Goal: Task Accomplishment & Management: Use online tool/utility

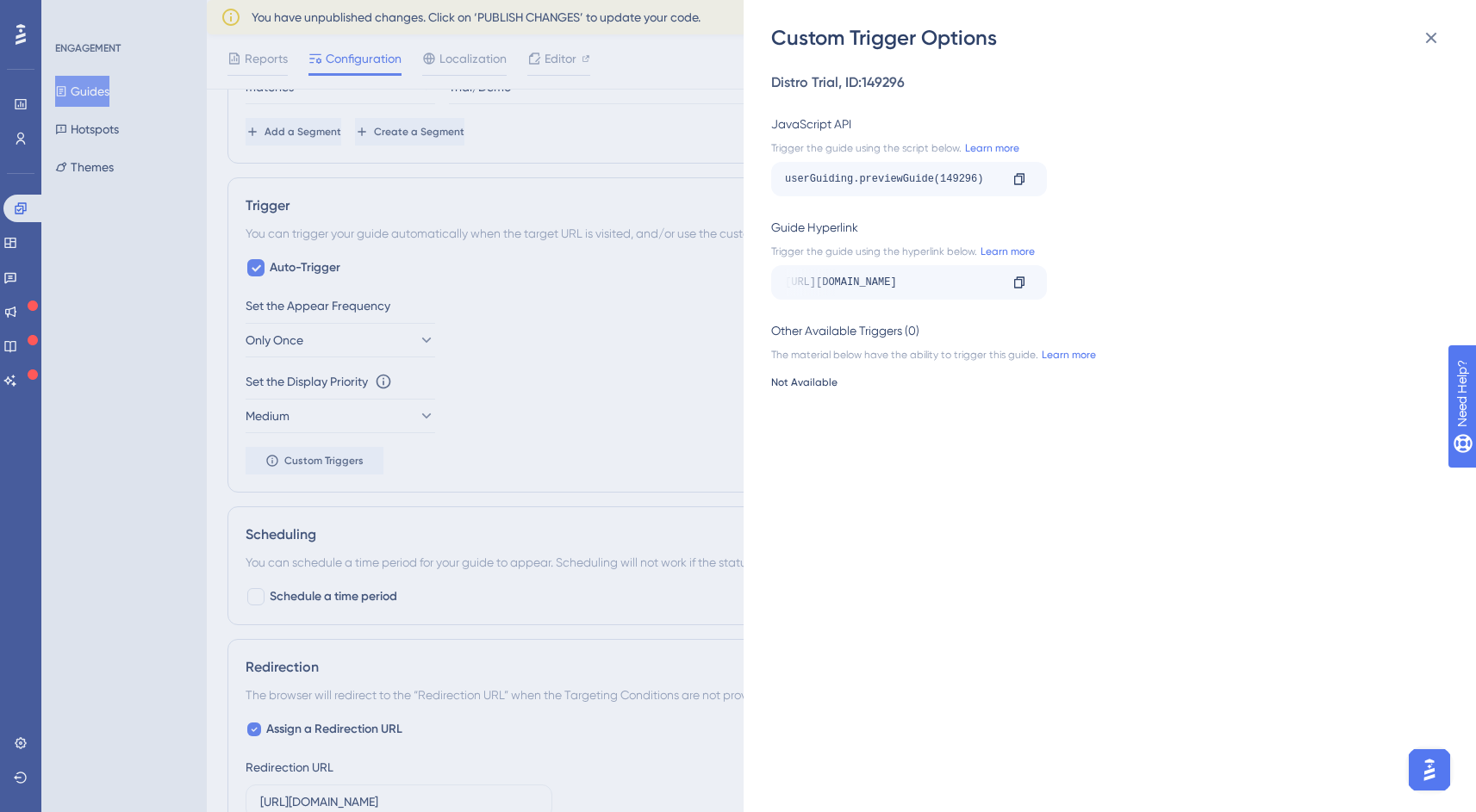
scroll to position [0, 432]
click at [647, 372] on div "Custom Trigger Options Distro Trial , ID: 149296 JavaScript API Trigger the gui…" at bounding box center [738, 406] width 1476 height 812
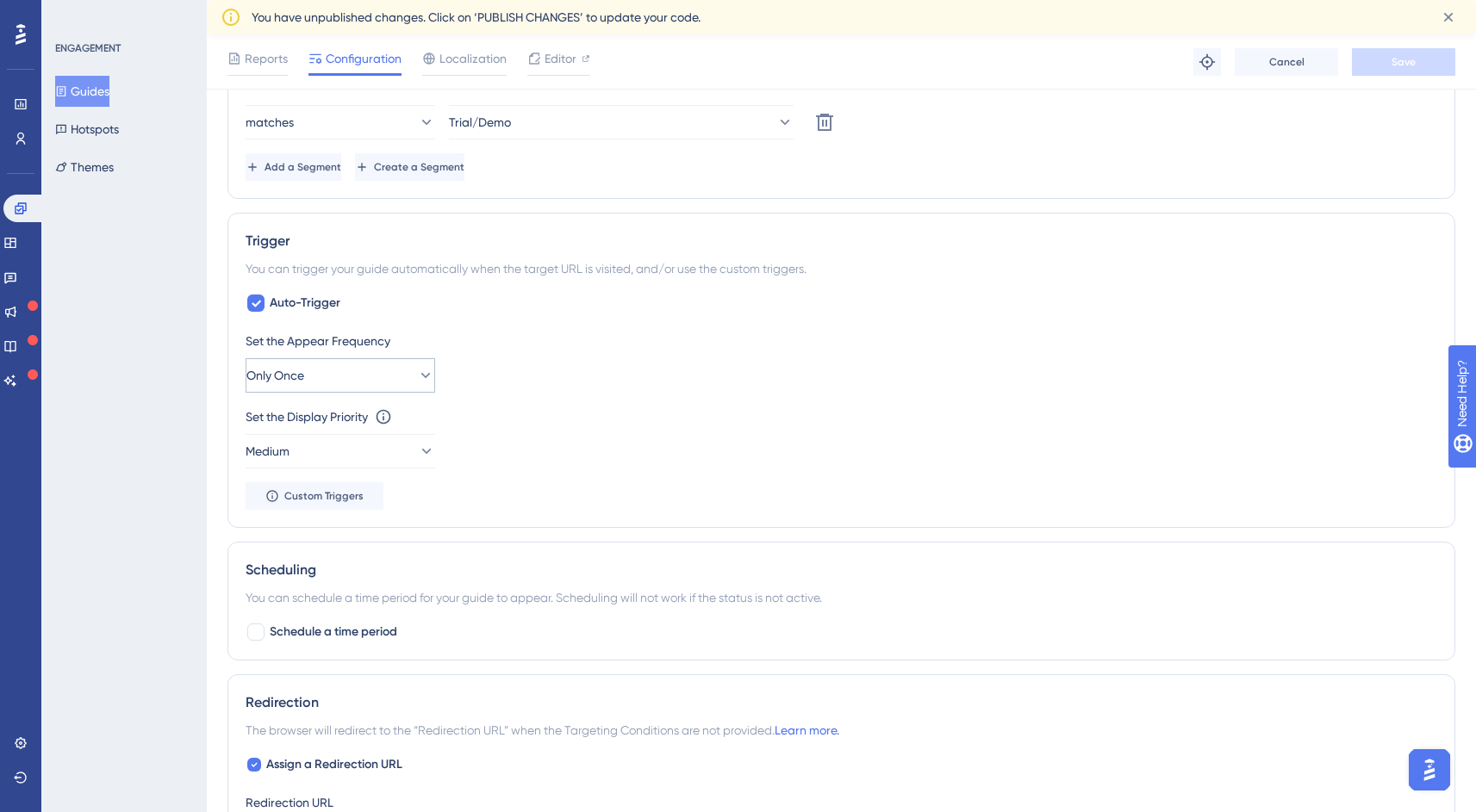
scroll to position [618, 13]
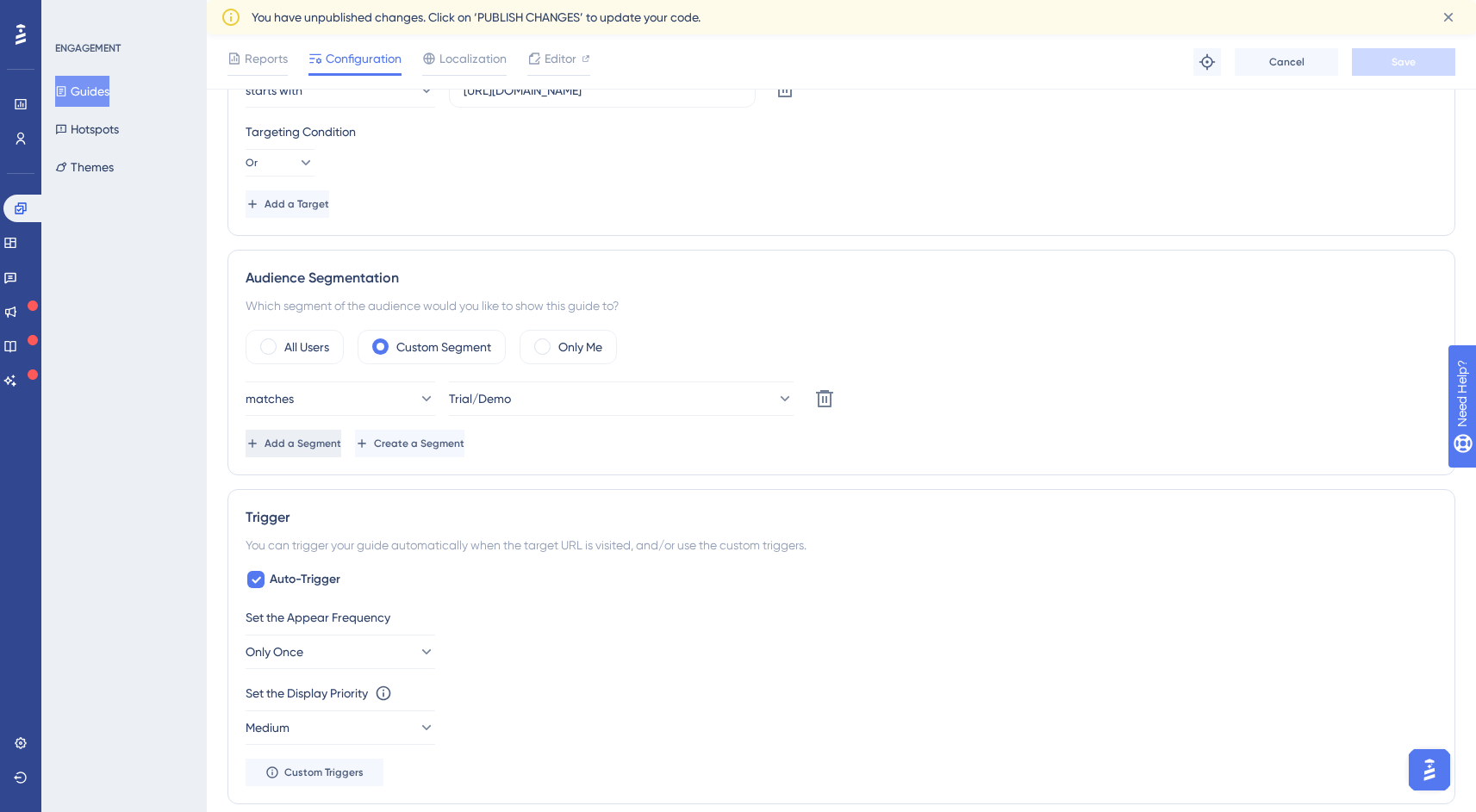
click at [341, 441] on button "Add a Segment" at bounding box center [293, 443] width 95 height 28
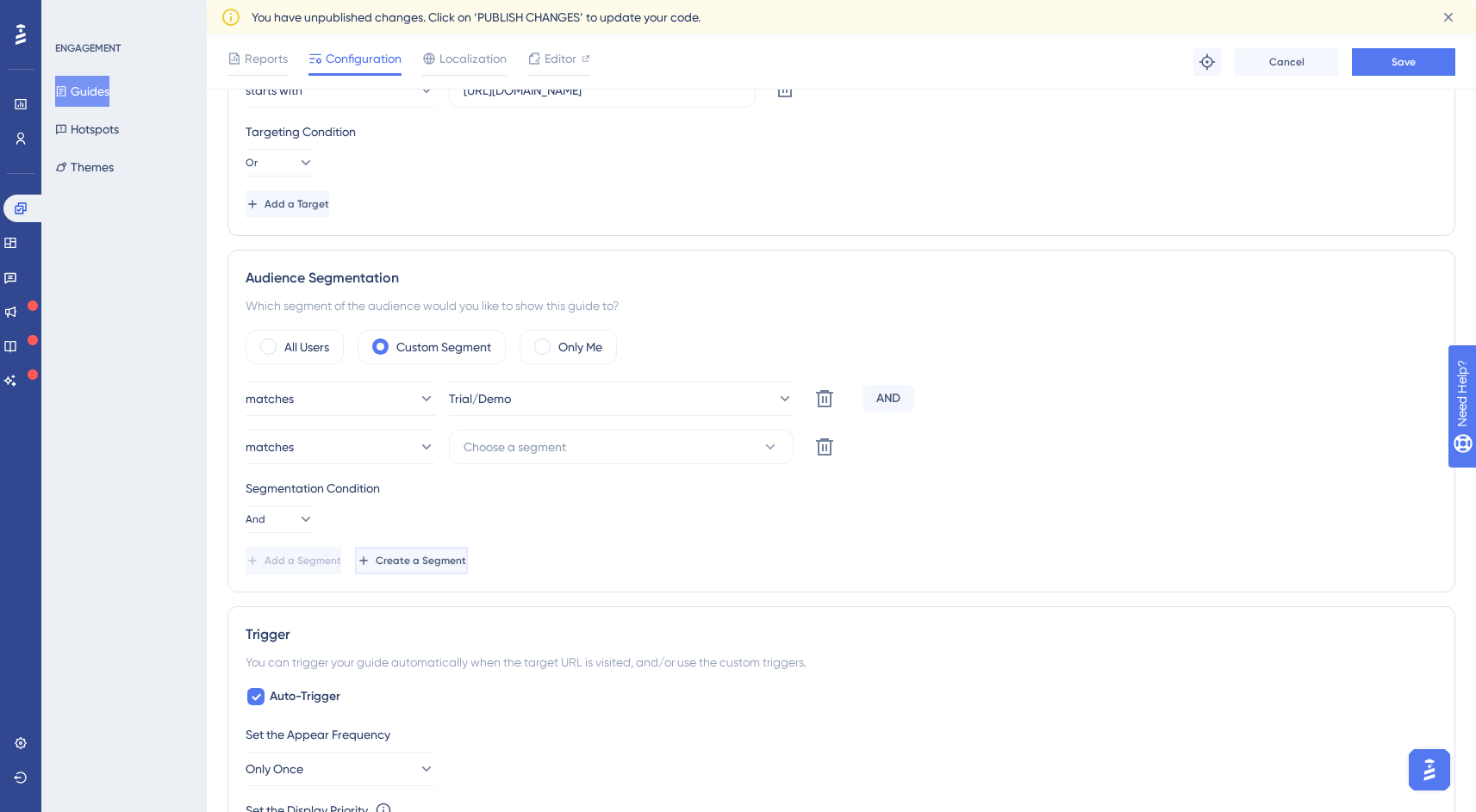
click at [466, 554] on span "Create a Segment" at bounding box center [421, 560] width 90 height 14
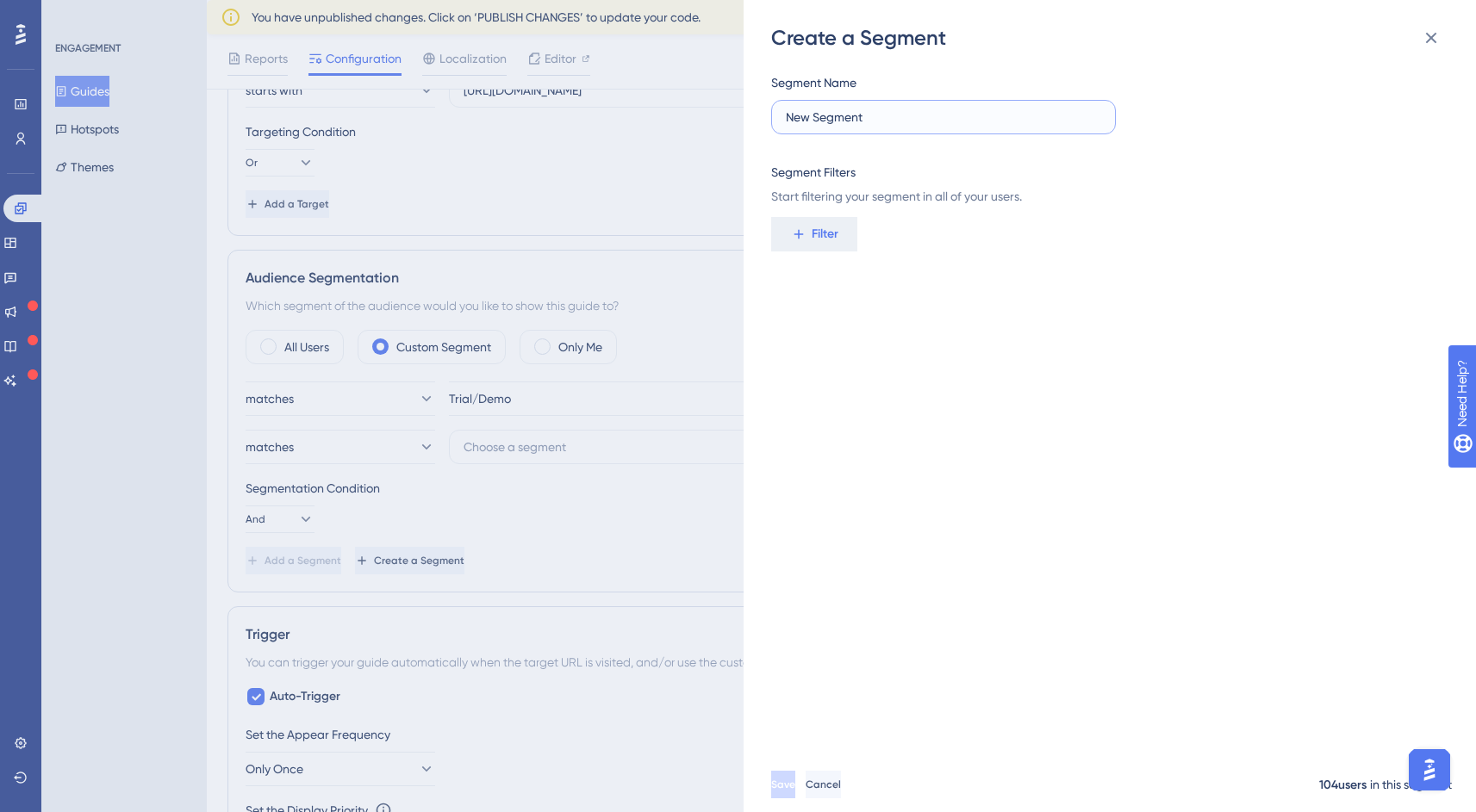
click at [863, 125] on input "New Segment" at bounding box center [943, 117] width 316 height 19
click at [830, 229] on span "Filter" at bounding box center [824, 234] width 27 height 21
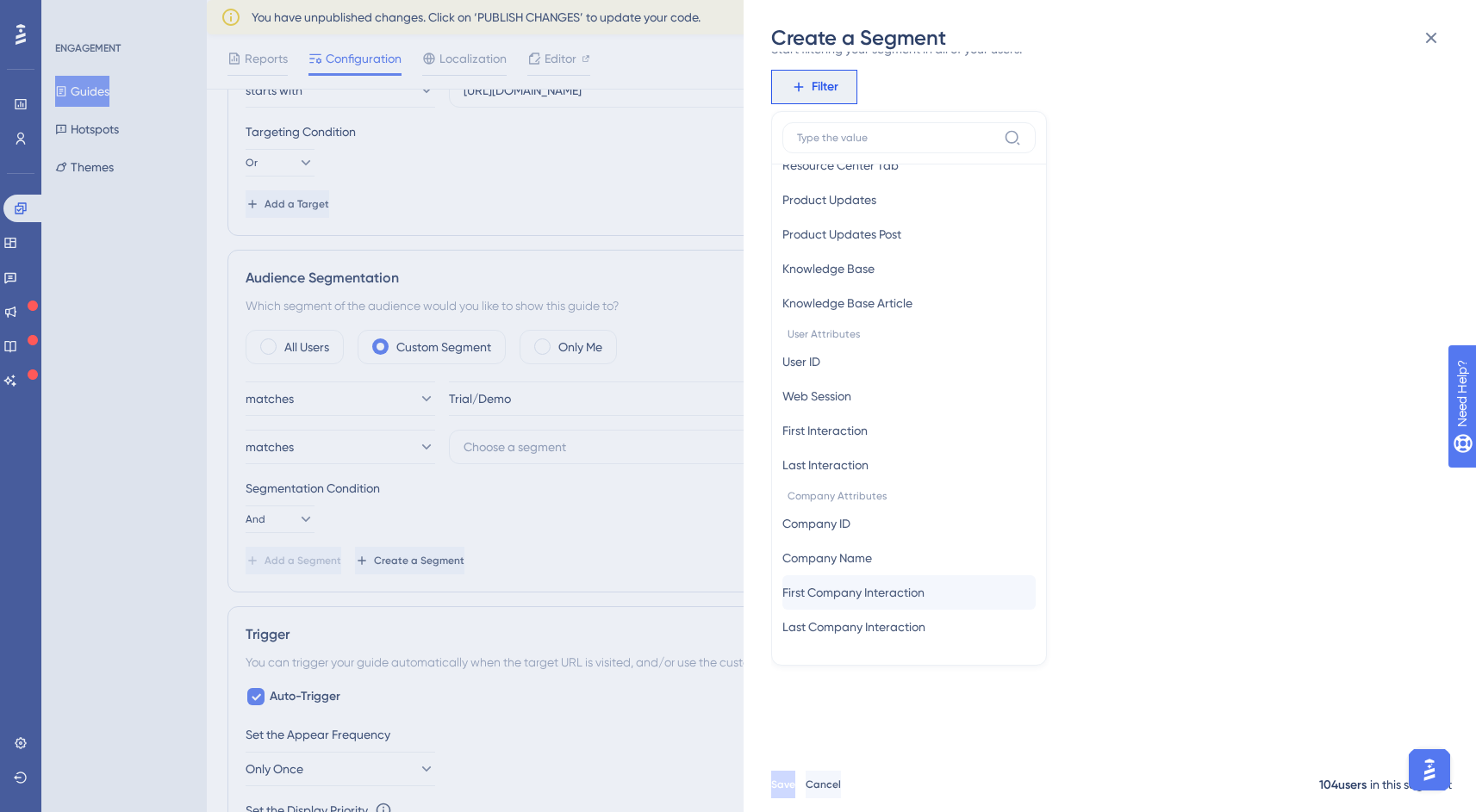
scroll to position [170, 0]
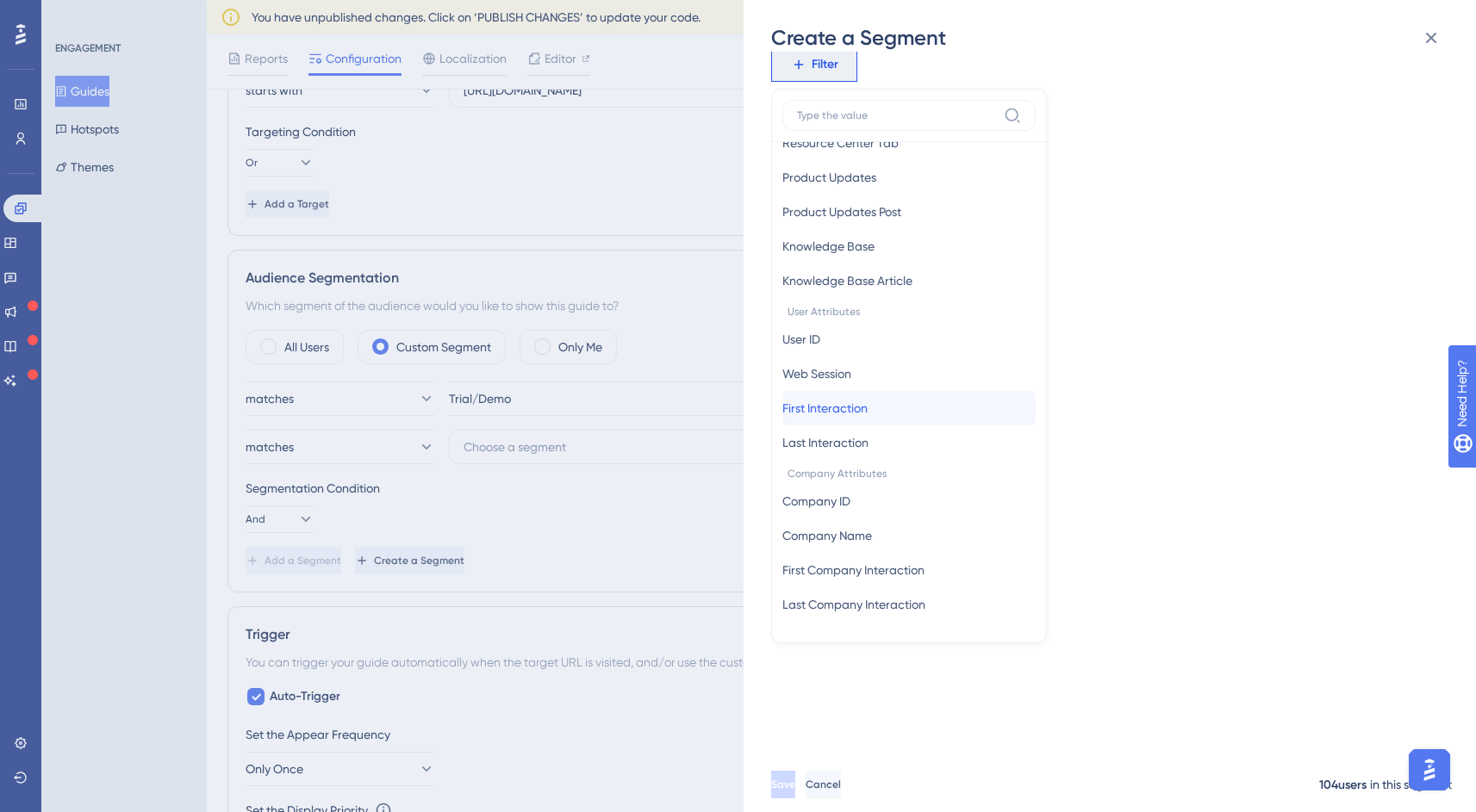
click at [914, 405] on button "First Interaction First Interaction" at bounding box center [909, 408] width 254 height 34
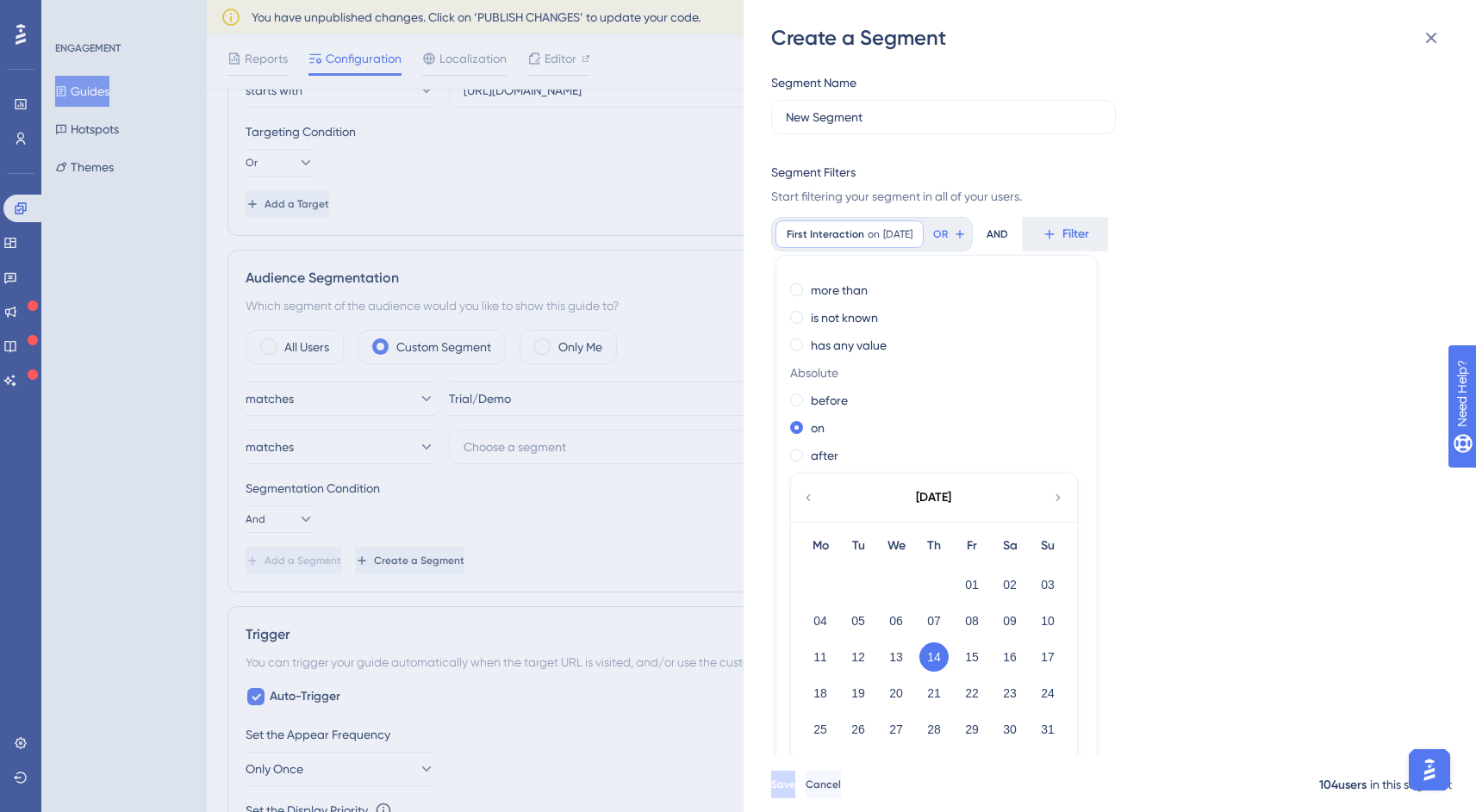
scroll to position [0, 0]
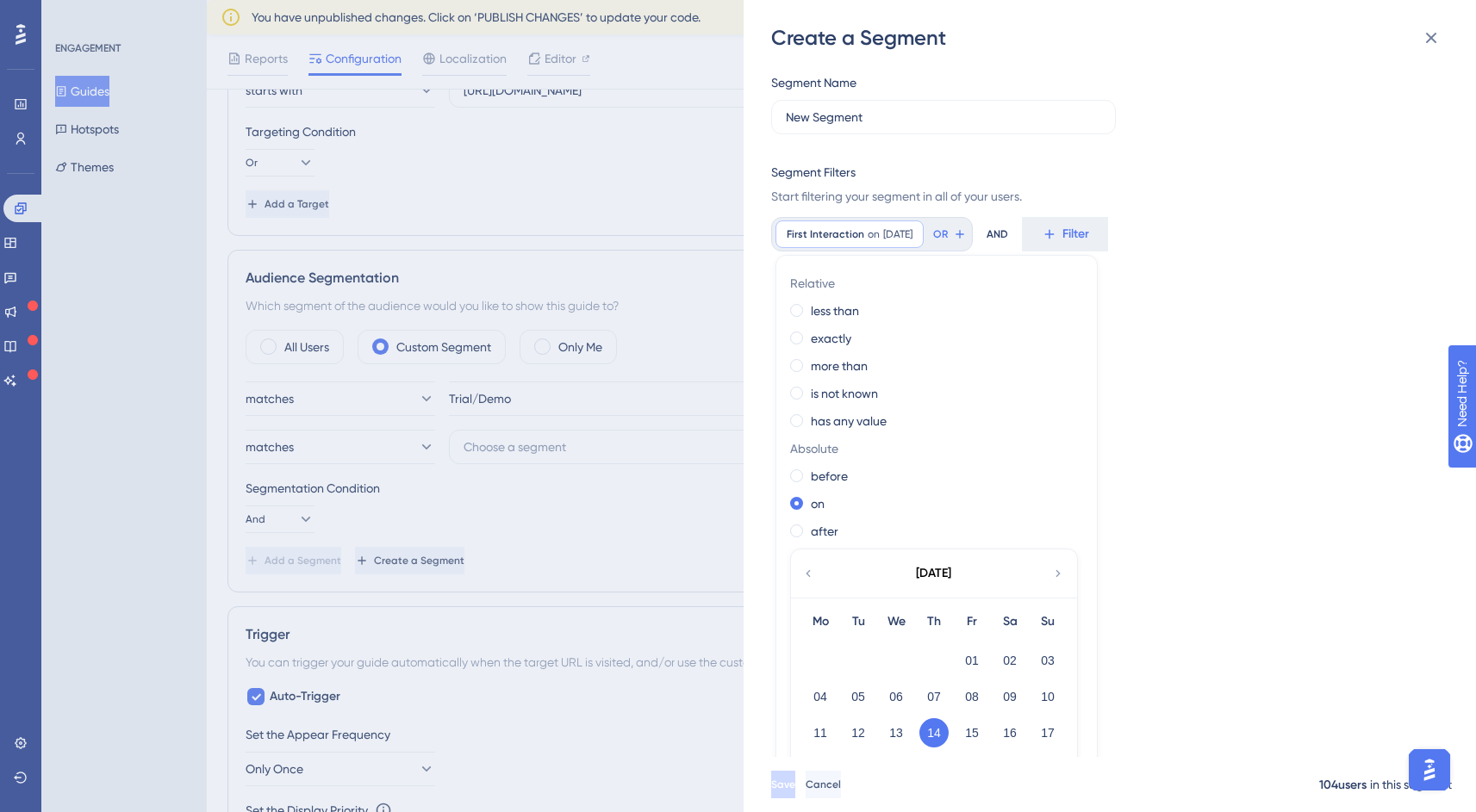
click at [1190, 321] on div "Segment Name New Segment Segment Filters Start filtering your segment in all of…" at bounding box center [1118, 404] width 694 height 705
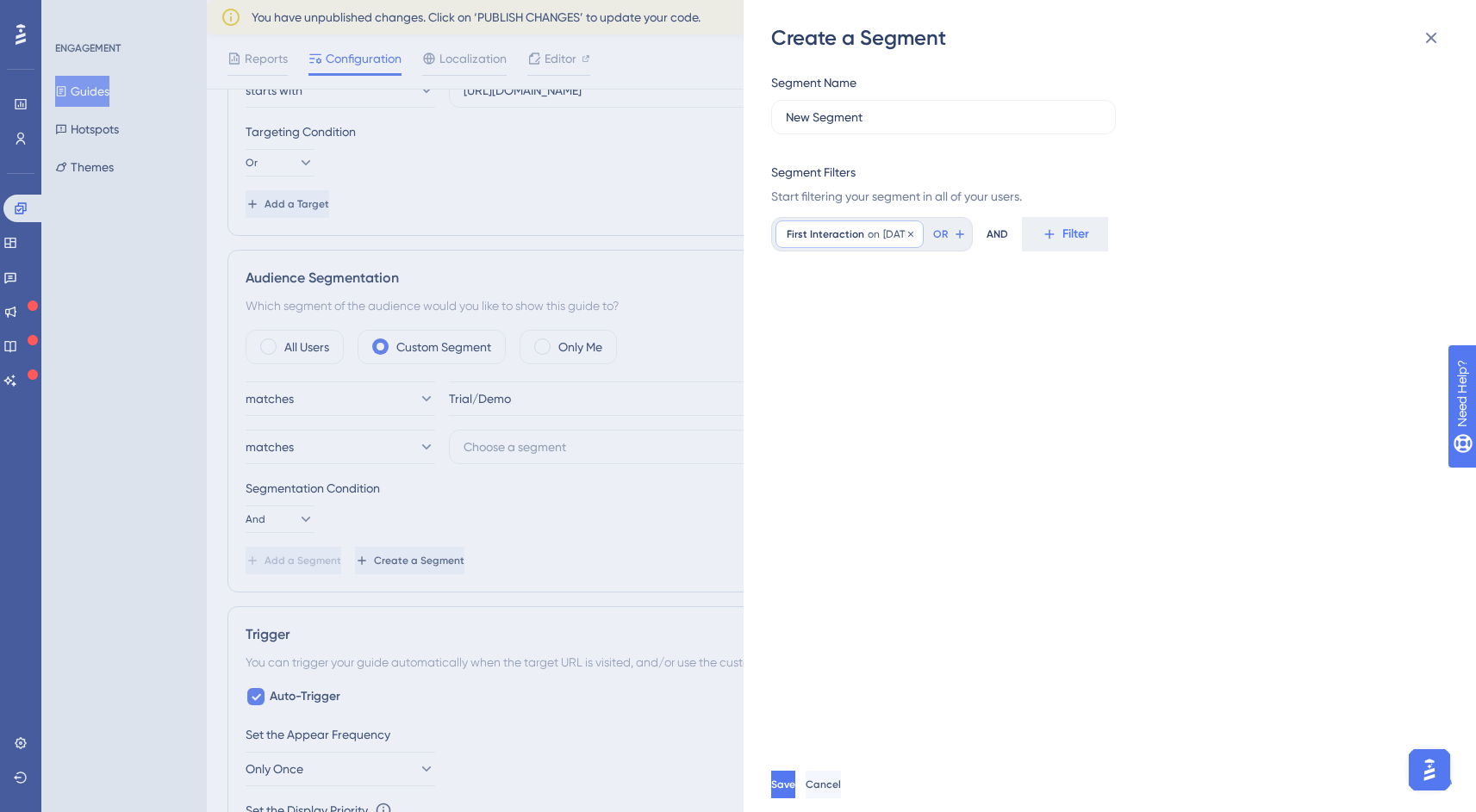
click at [897, 235] on span "[DATE]" at bounding box center [898, 234] width 30 height 14
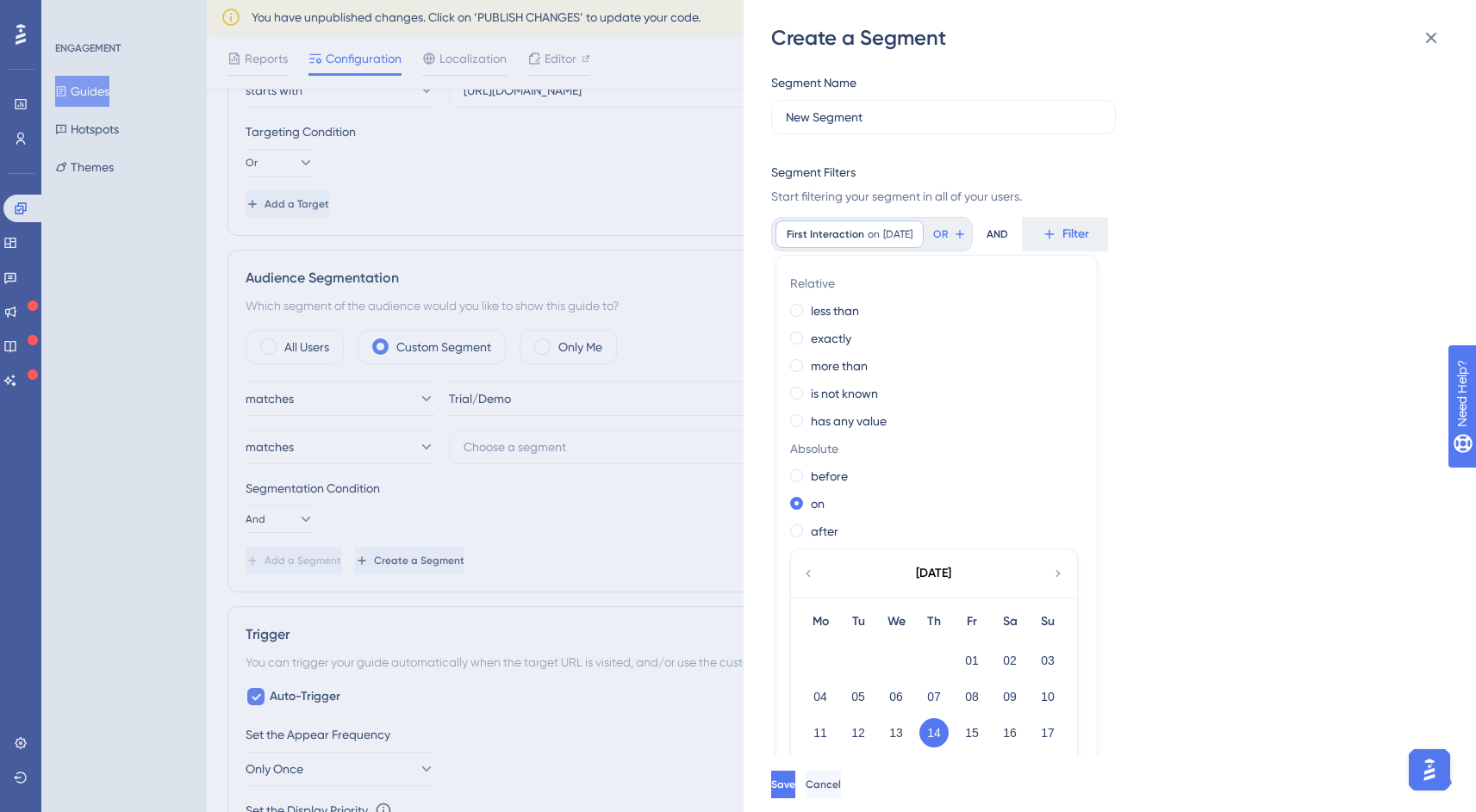
click at [1216, 152] on div "Segment Name New Segment Segment Filters Start filtering your segment in all of…" at bounding box center [1104, 140] width 667 height 135
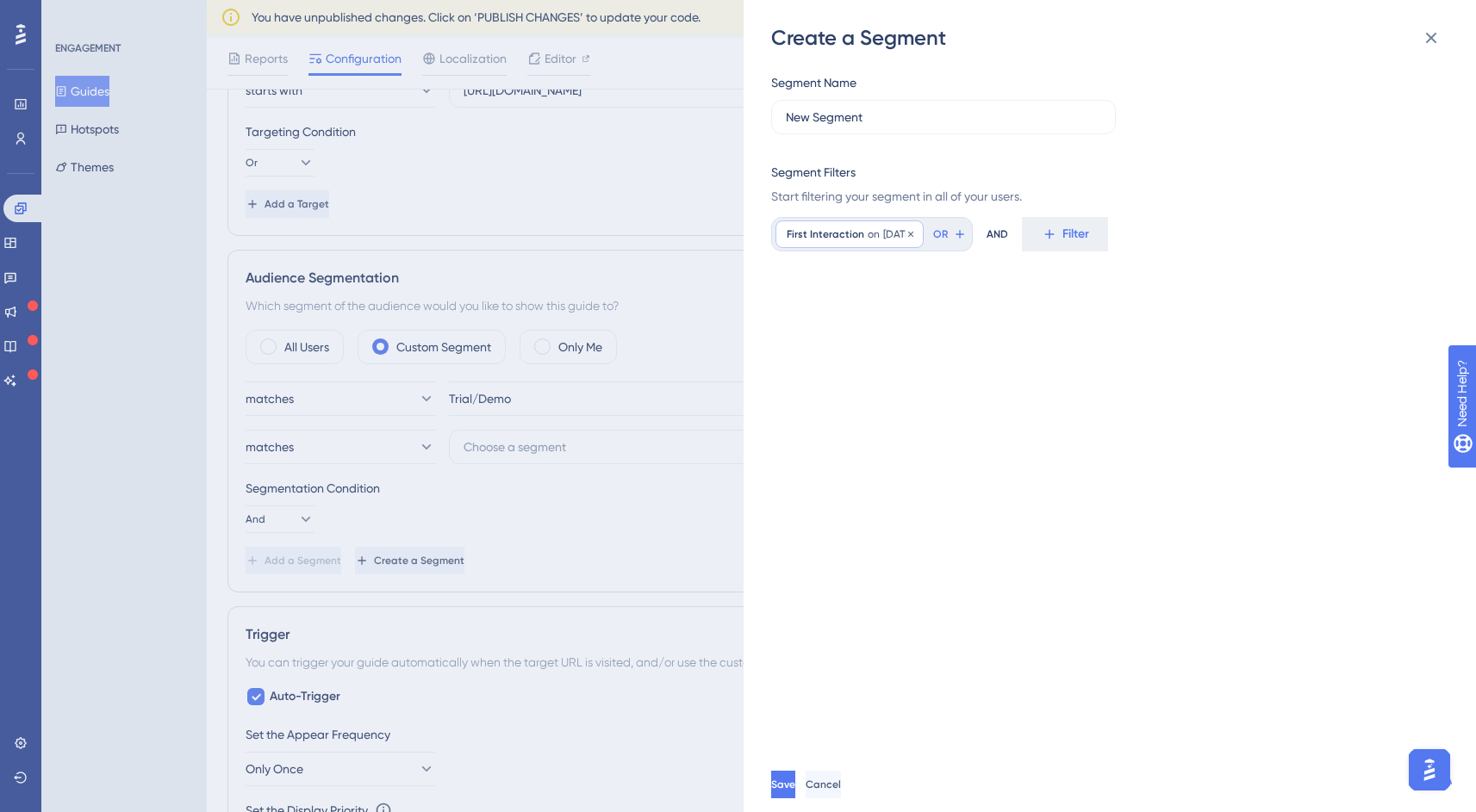
click at [874, 235] on span "on" at bounding box center [873, 234] width 12 height 14
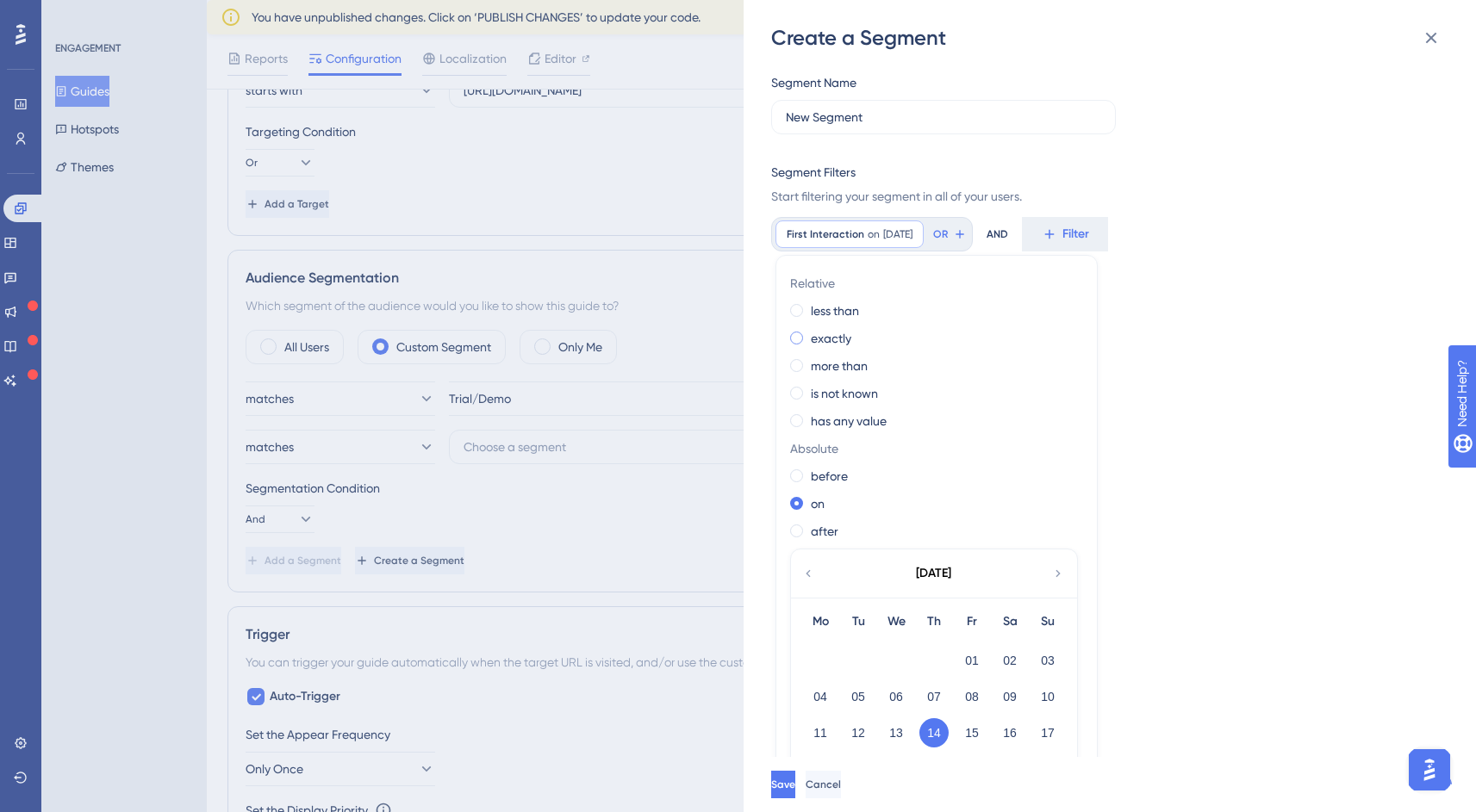
click at [798, 338] on span at bounding box center [796, 337] width 13 height 13
click at [808, 334] on input "radio" at bounding box center [808, 334] width 0 height 0
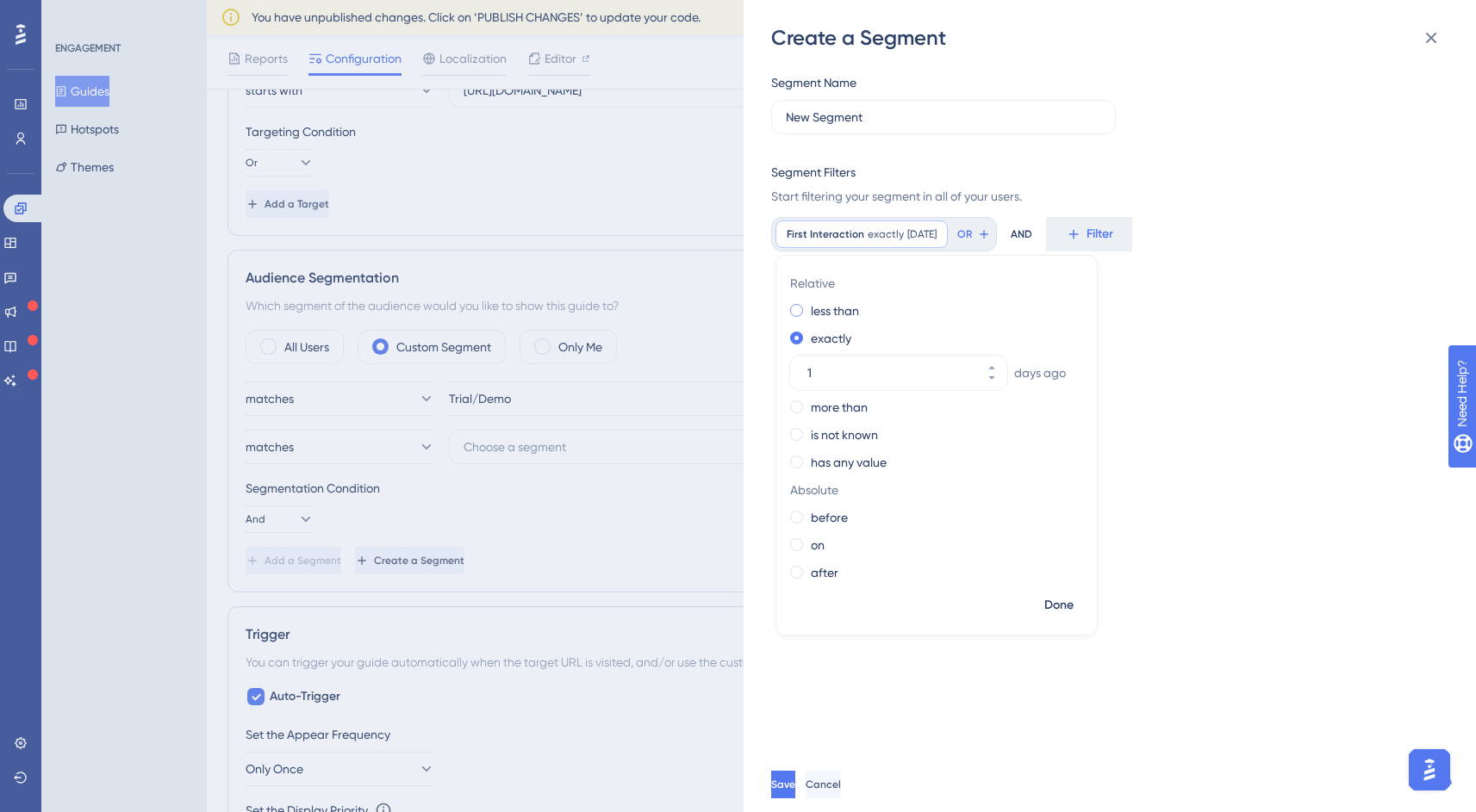
click at [802, 314] on div "less than" at bounding box center [932, 311] width 286 height 21
click at [1199, 393] on div "Segment Name New Segment Segment Filters Start filtering your segment in all of…" at bounding box center [1118, 404] width 694 height 705
click at [914, 228] on span "[DATE]" at bounding box center [928, 234] width 30 height 14
click at [1045, 605] on span "Done" at bounding box center [1059, 605] width 30 height 21
click at [829, 231] on span "First Interaction" at bounding box center [825, 234] width 78 height 14
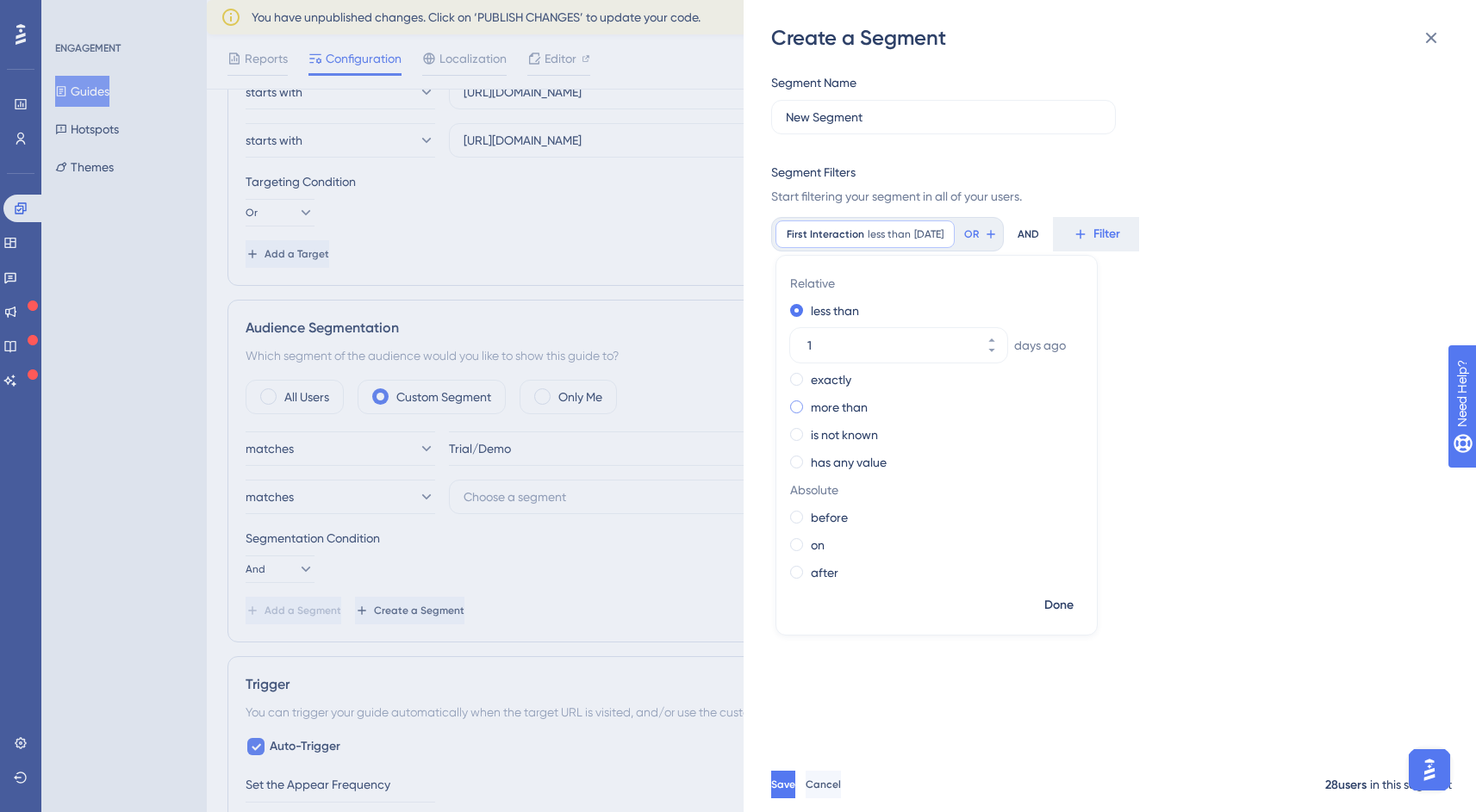
scroll to position [589, 13]
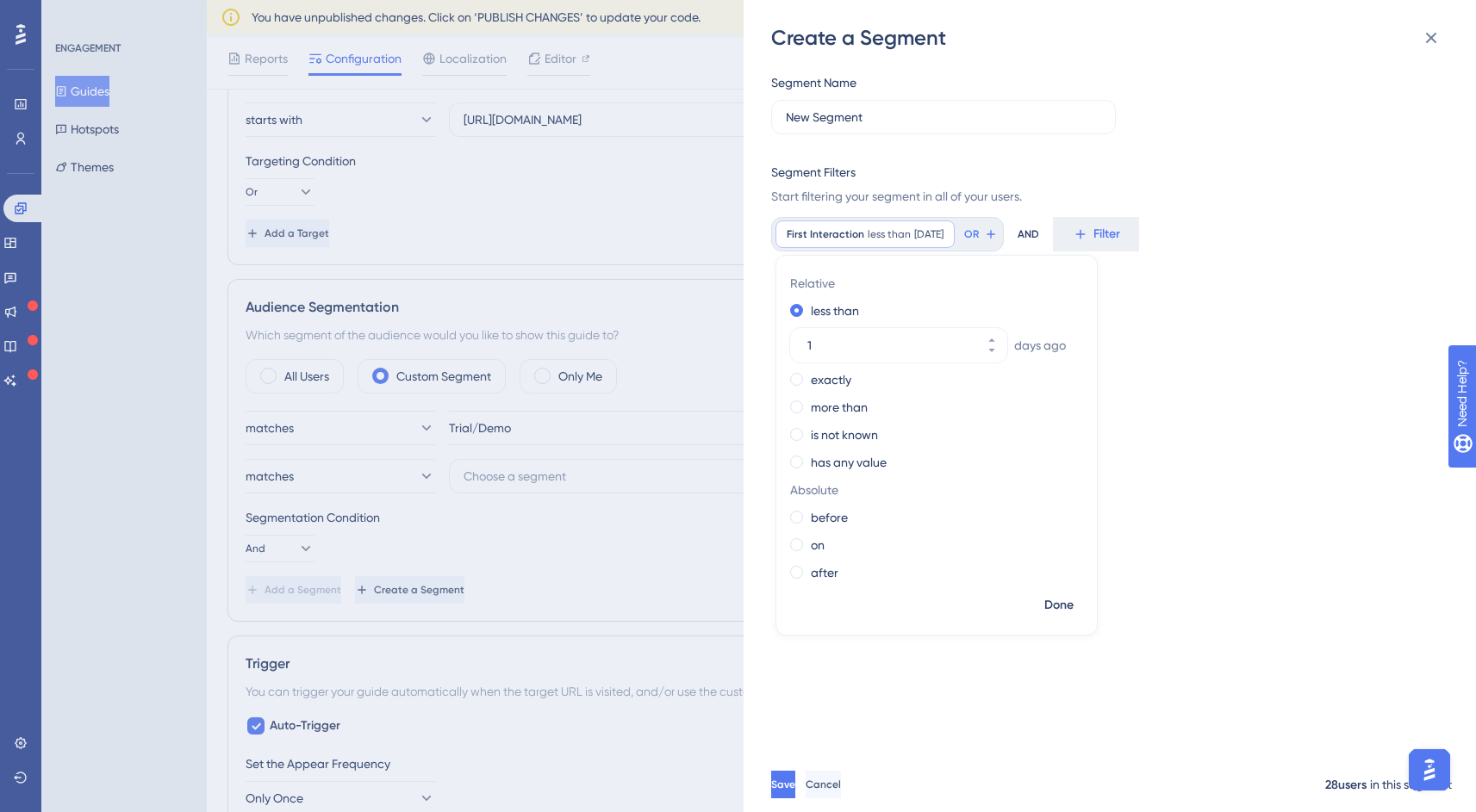
click at [1272, 439] on div "Segment Name New Segment Segment Filters Start filtering your segment in all of…" at bounding box center [1118, 404] width 694 height 705
click at [938, 241] on div "First Interaction less than [DATE] [DATE] Remove" at bounding box center [864, 234] width 179 height 28
click at [1030, 344] on span "days ago" at bounding box center [1039, 345] width 52 height 21
click at [987, 351] on icon at bounding box center [991, 350] width 11 height 11
click at [990, 337] on icon at bounding box center [991, 340] width 11 height 11
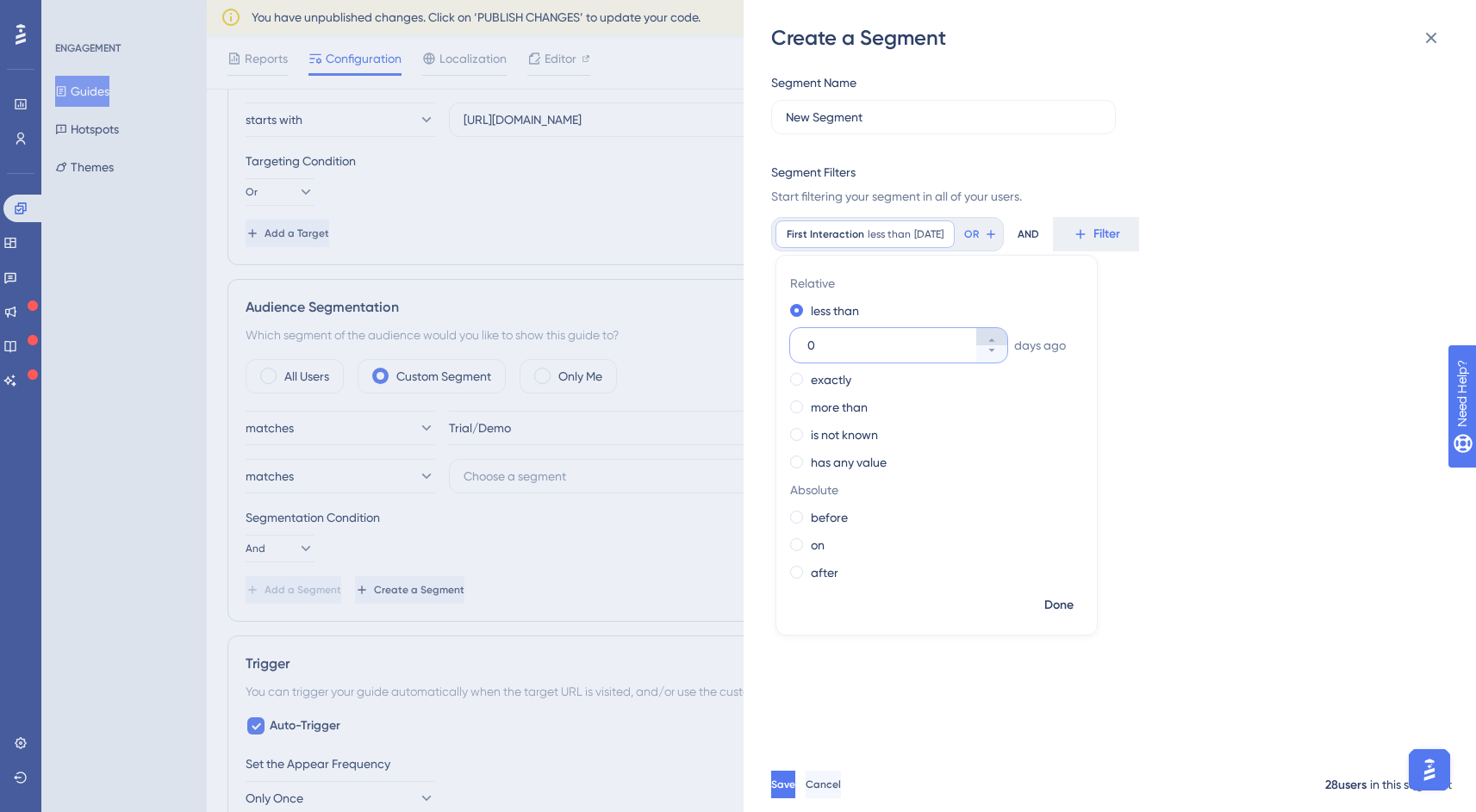
type input "1"
click at [1061, 601] on span "Done" at bounding box center [1059, 605] width 30 height 21
click at [1082, 235] on button "Filter" at bounding box center [1095, 234] width 87 height 34
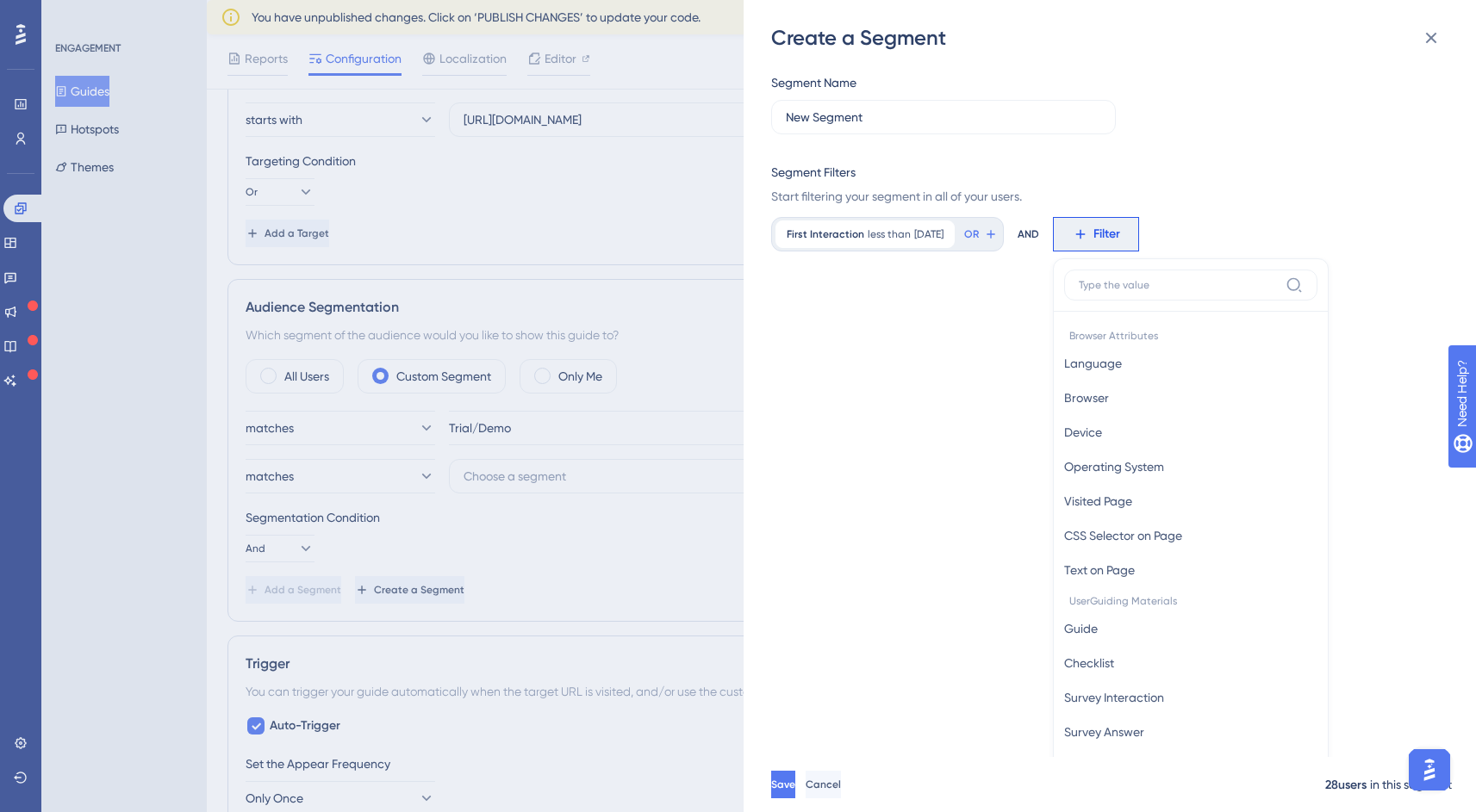
scroll to position [125, 0]
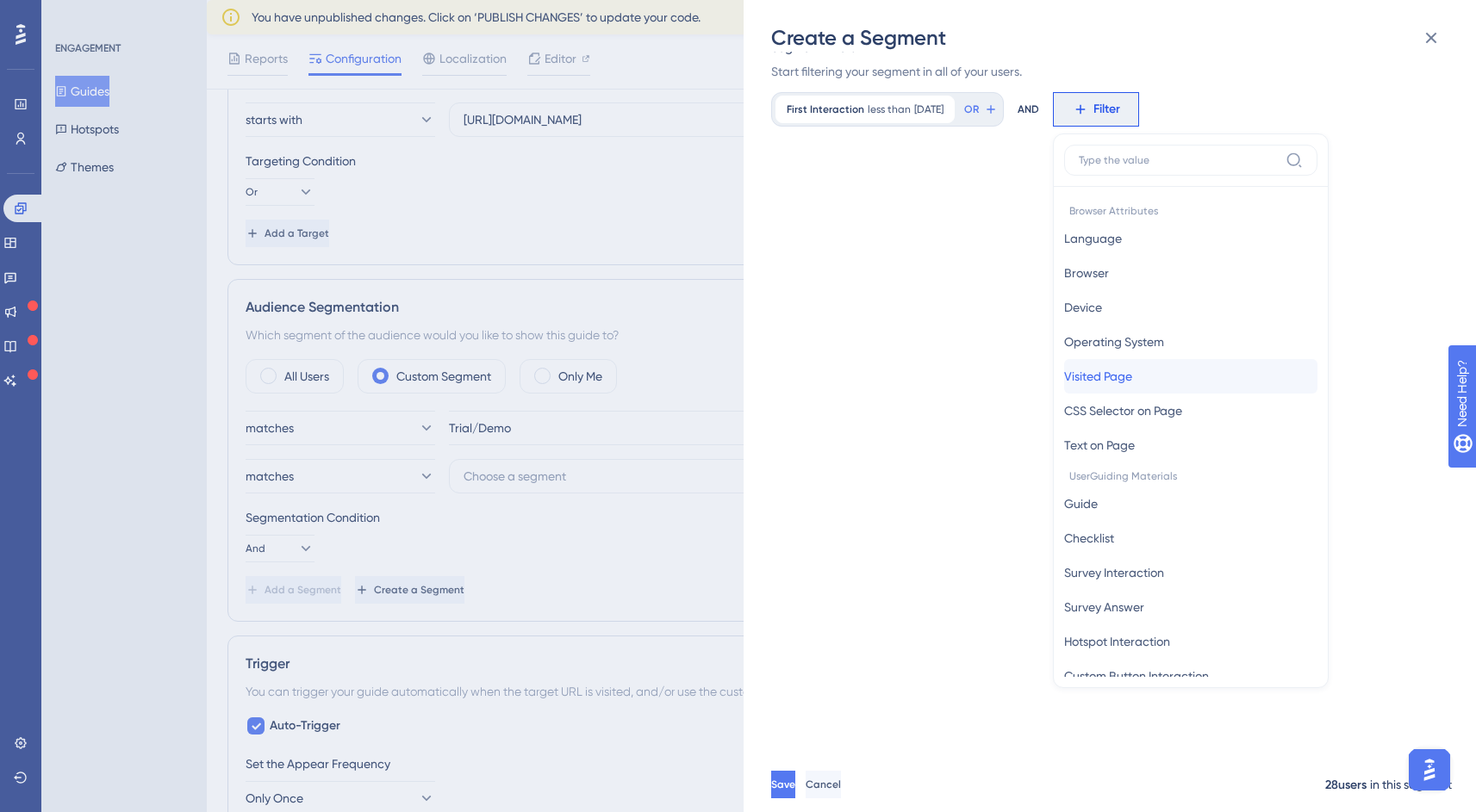
click at [1214, 376] on button "Visited Page Visited Page" at bounding box center [1191, 376] width 254 height 34
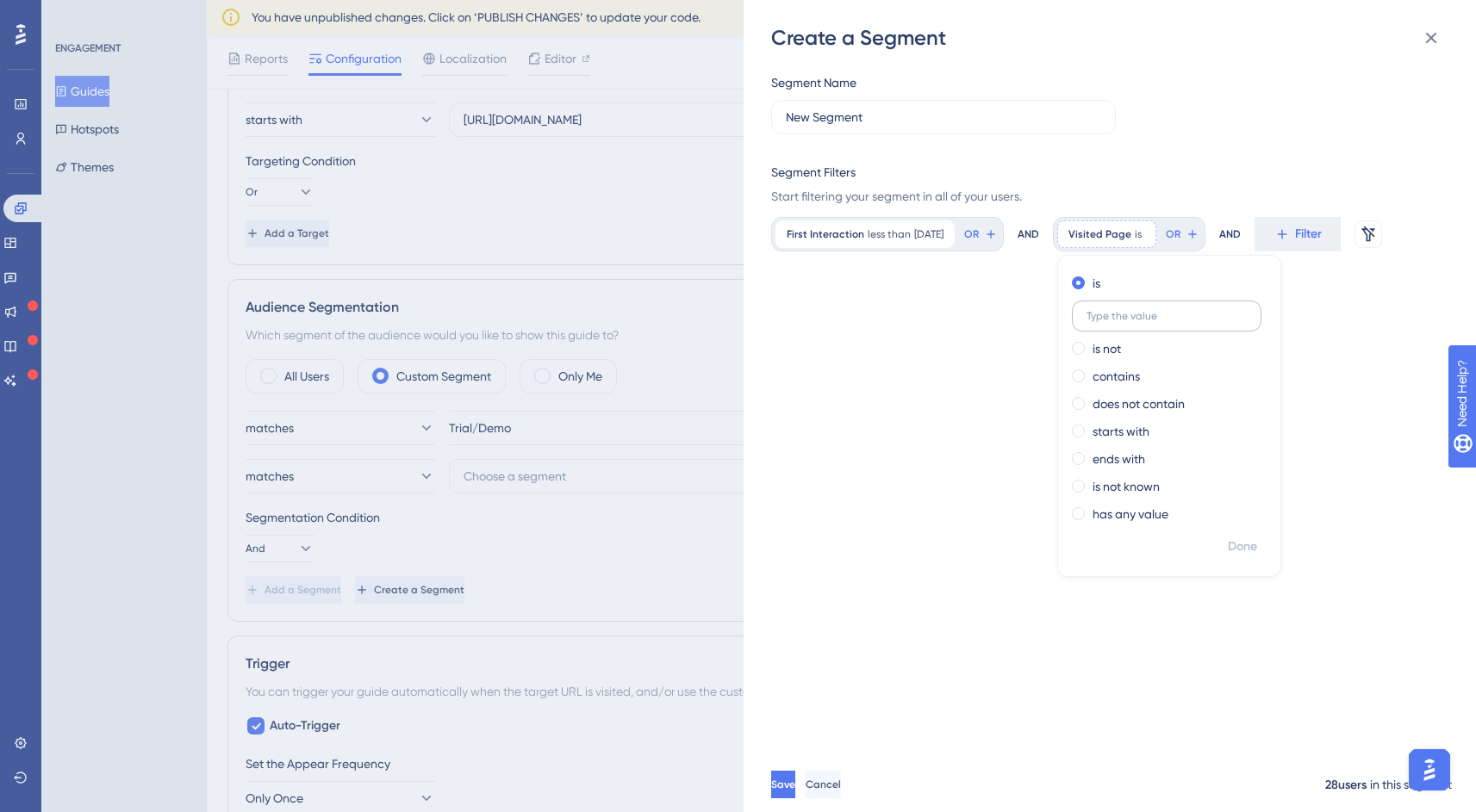
click at [1151, 324] on label at bounding box center [1166, 317] width 190 height 31
click at [1151, 322] on input "text" at bounding box center [1166, 316] width 160 height 12
click at [1272, 192] on span "Start filtering your segment in all of your users." at bounding box center [1104, 196] width 667 height 21
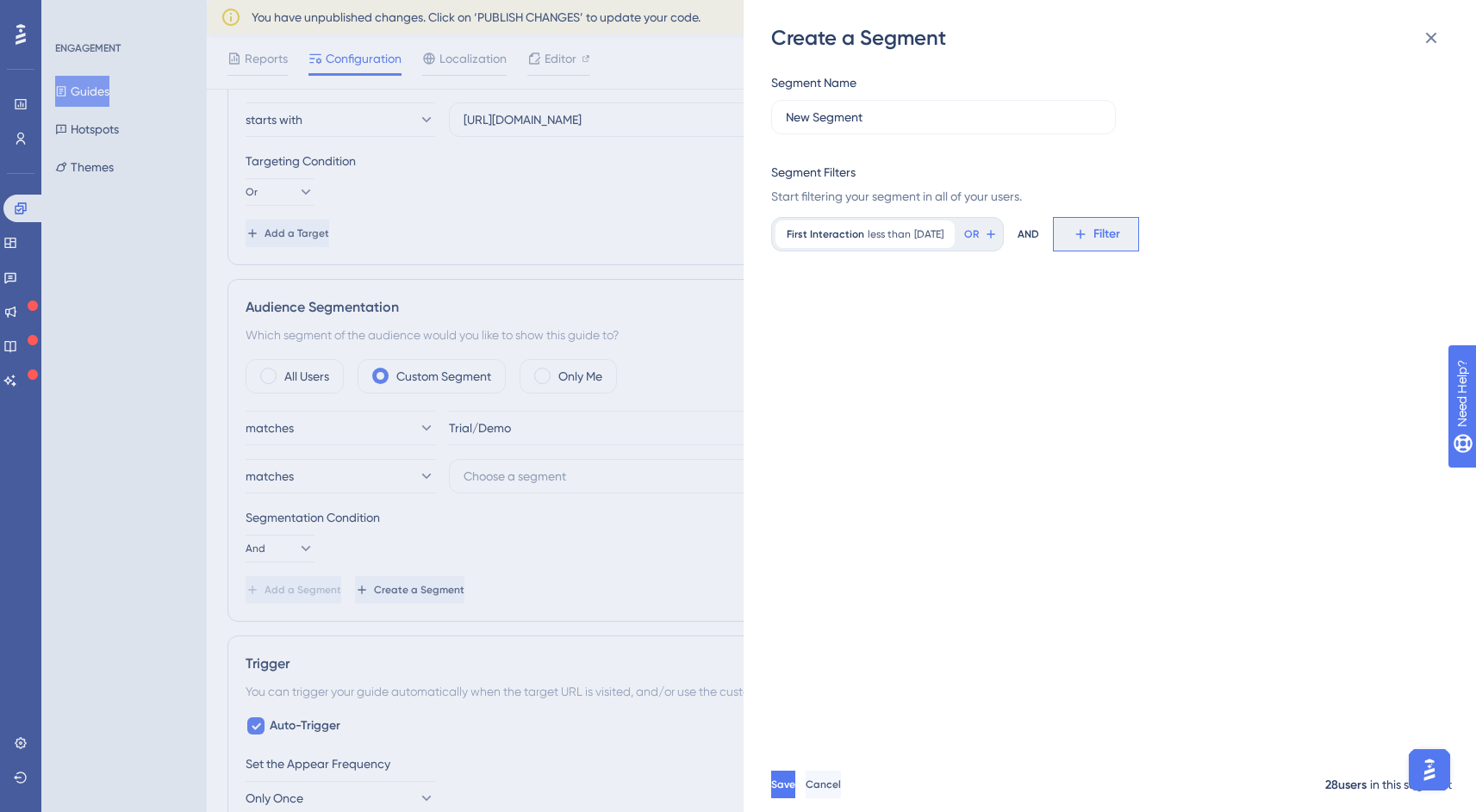
click at [1109, 232] on span "Filter" at bounding box center [1106, 234] width 27 height 21
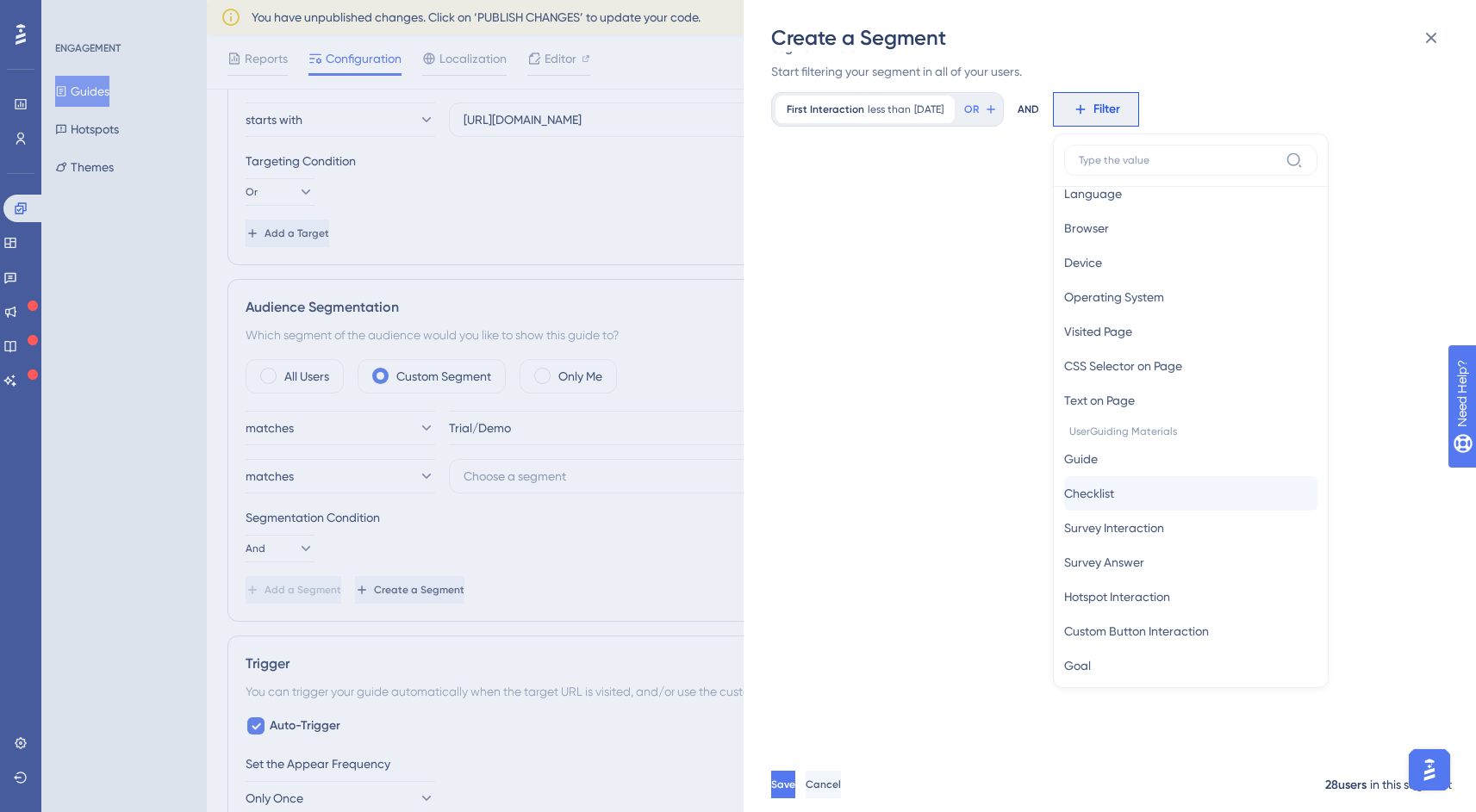
scroll to position [67, 0]
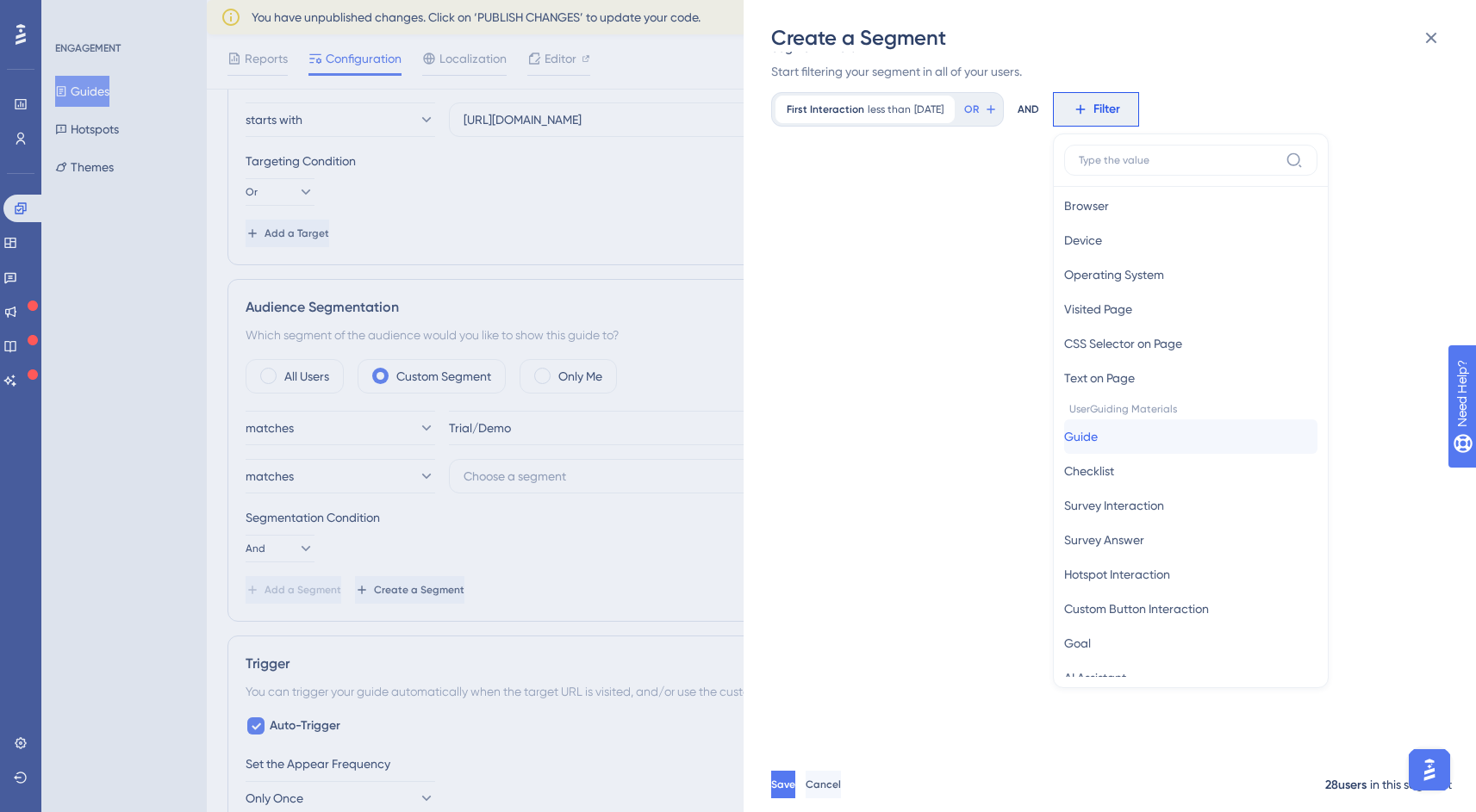
click at [1168, 441] on button "Guide Guide" at bounding box center [1191, 436] width 254 height 34
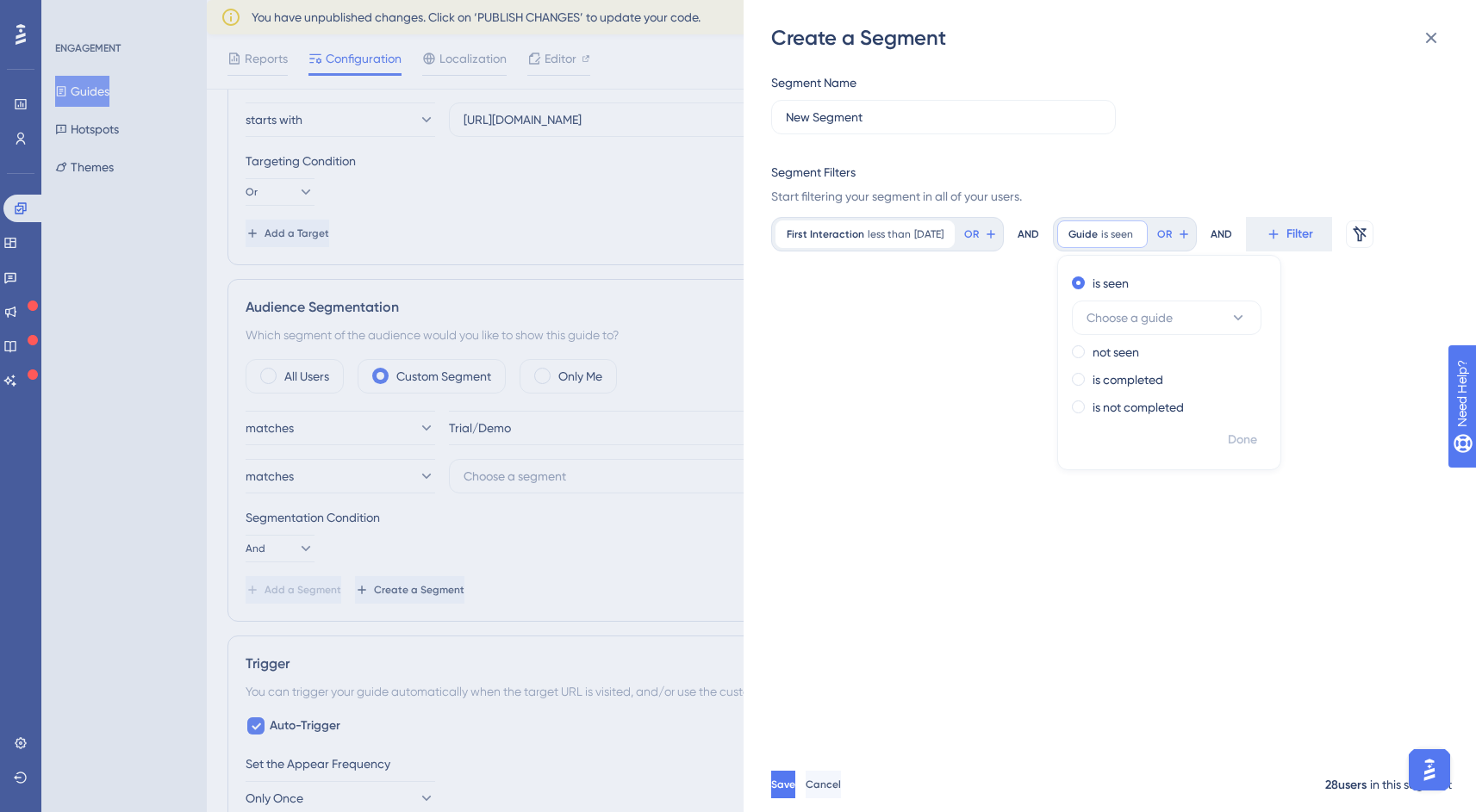
scroll to position [0, 0]
click at [1102, 351] on div "not seen" at bounding box center [1165, 352] width 188 height 21
click at [1156, 348] on span "Choose a guide" at bounding box center [1130, 345] width 87 height 21
click at [1141, 488] on span "Distro Trial" at bounding box center [1111, 485] width 58 height 21
click at [974, 448] on div "Segment Name New Segment Segment Filters Start filtering your segment in all of…" at bounding box center [1118, 404] width 694 height 705
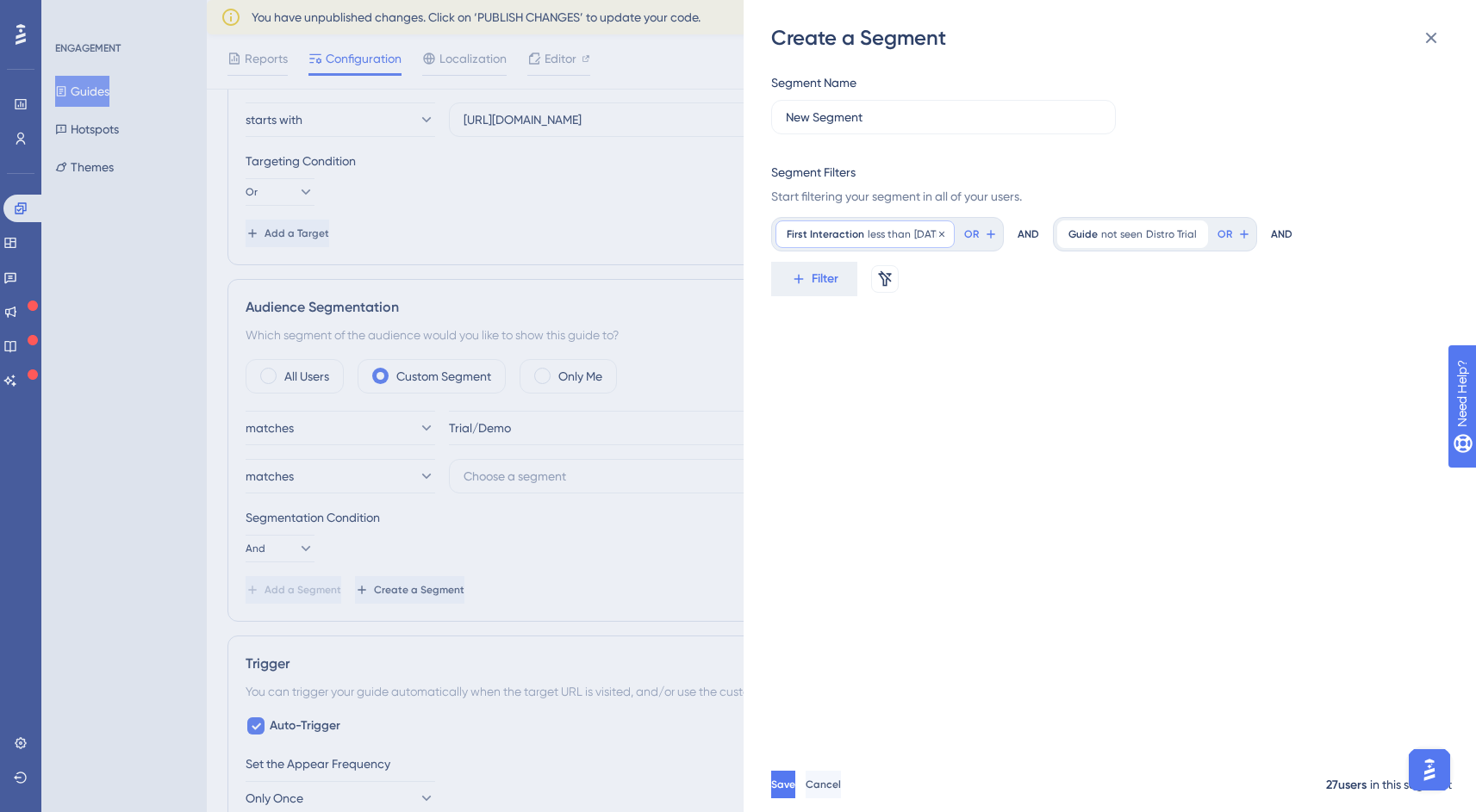
click at [900, 237] on span "less than" at bounding box center [889, 234] width 43 height 14
click at [954, 184] on div "Segment Filters Start filtering your segment in all of your users." at bounding box center [1104, 185] width 667 height 45
click at [844, 788] on button "Cancel" at bounding box center [824, 784] width 38 height 28
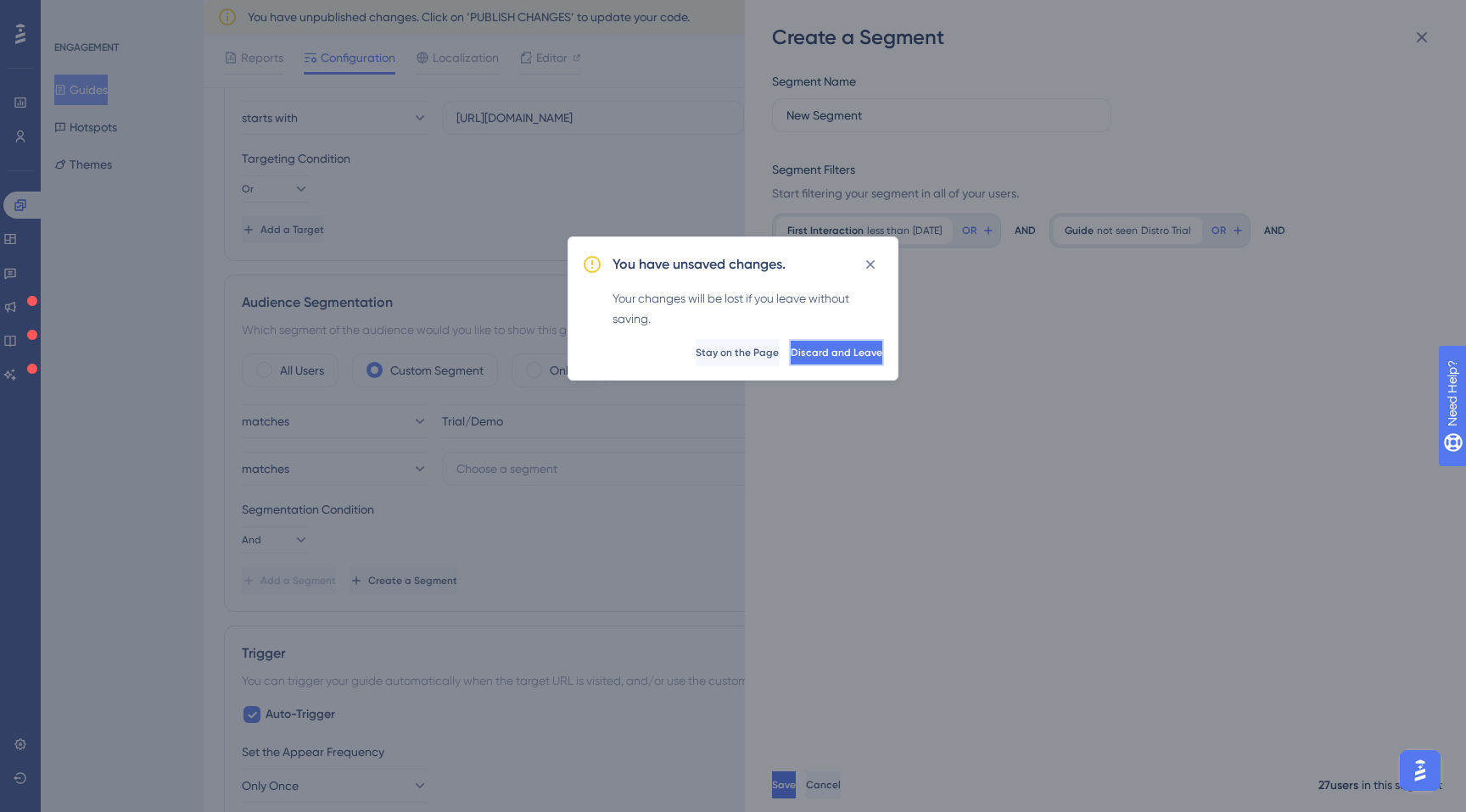
click at [834, 347] on span "Discard and Leave" at bounding box center [836, 352] width 92 height 14
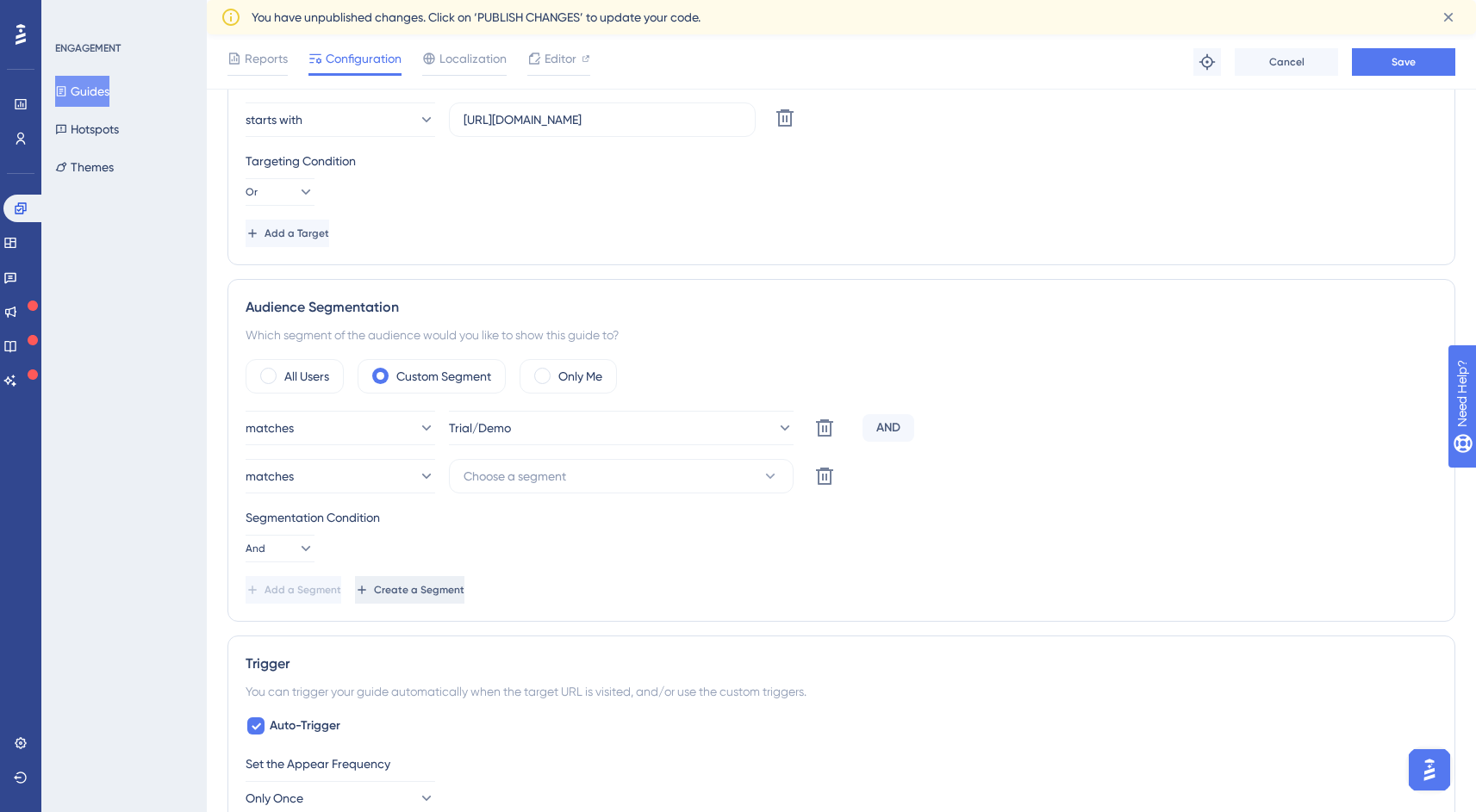
click at [464, 585] on span "Create a Segment" at bounding box center [419, 590] width 90 height 14
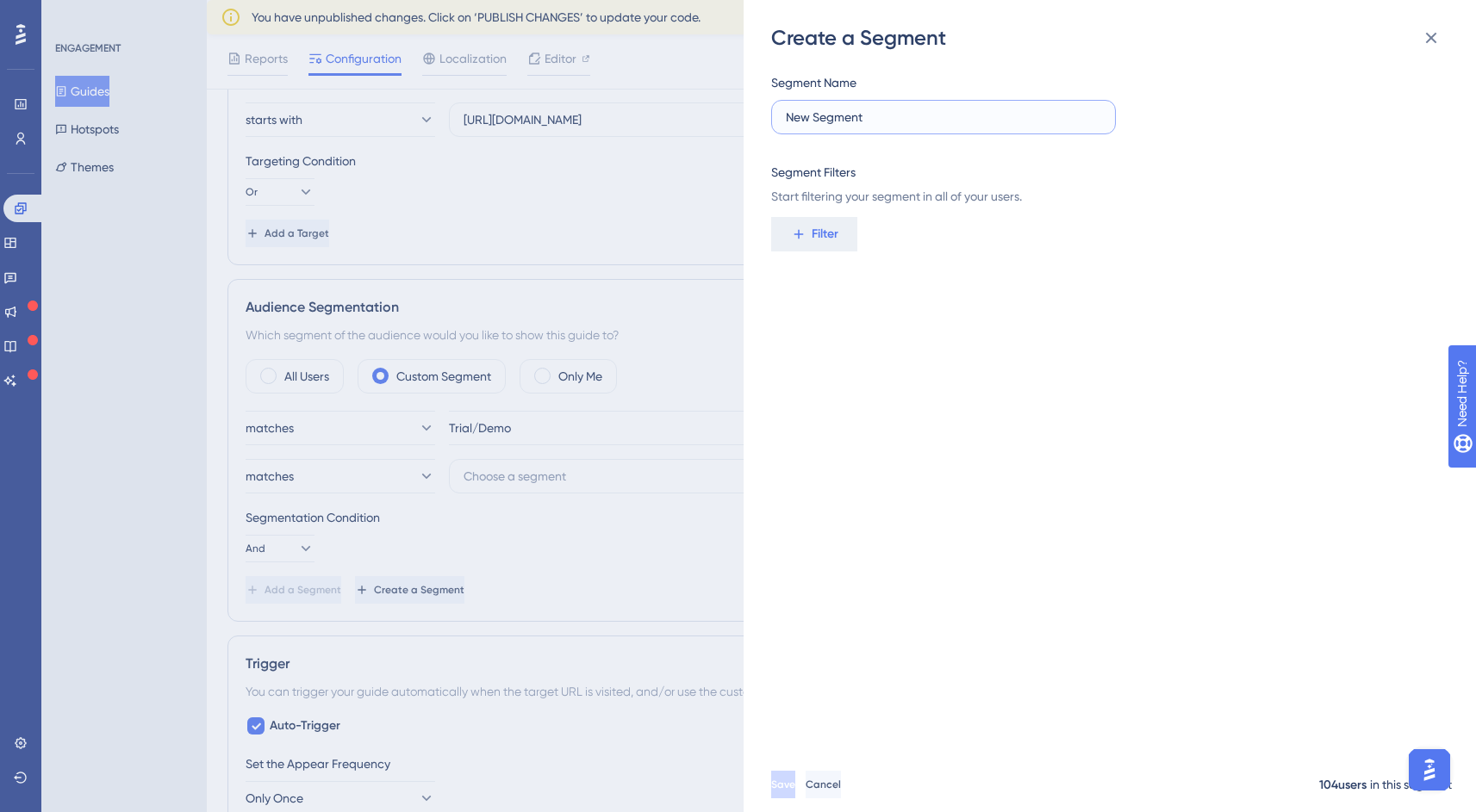
click at [821, 125] on input "New Segment" at bounding box center [943, 117] width 316 height 19
type input "D"
type input "Guide Unseen"
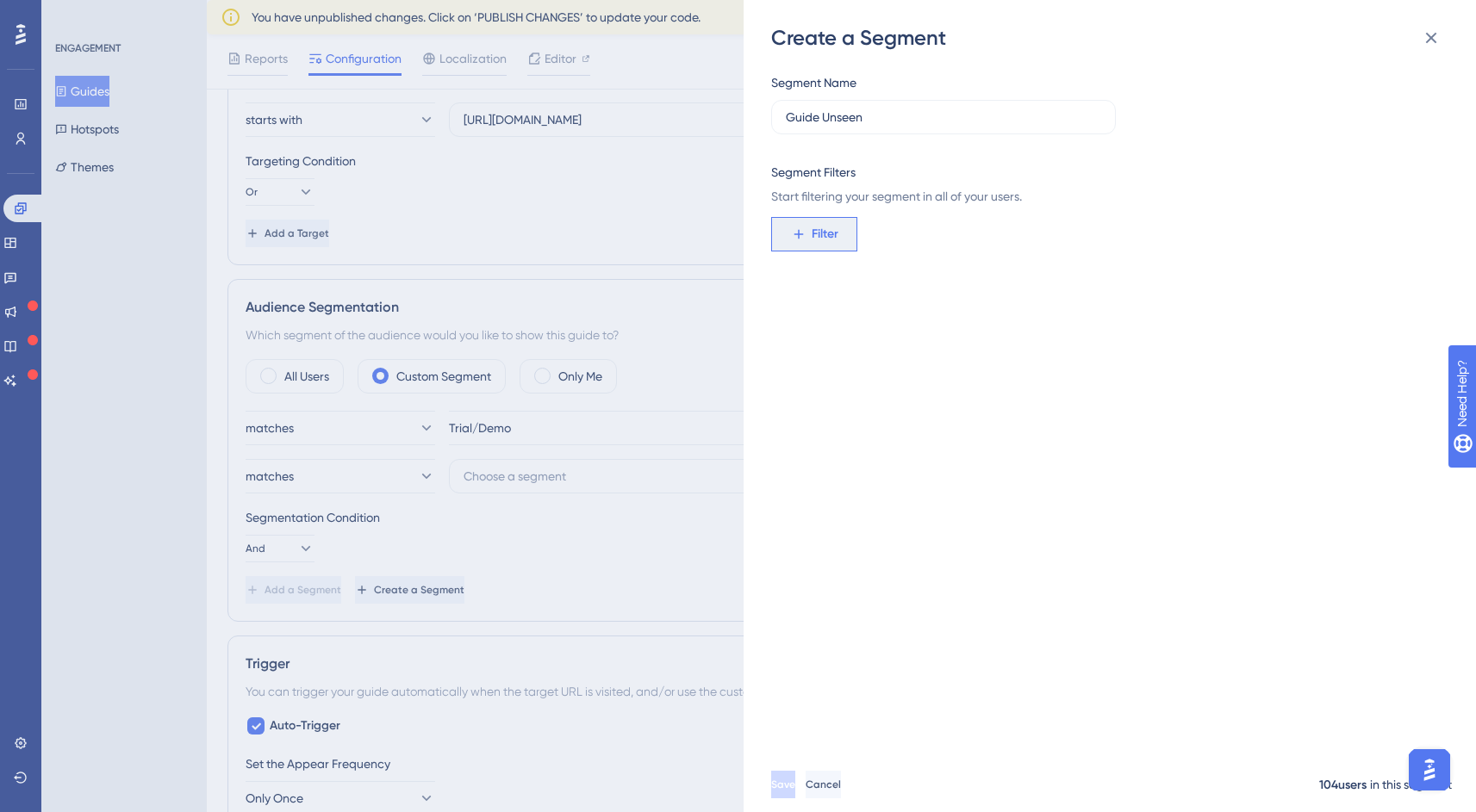
click at [802, 228] on icon at bounding box center [798, 234] width 16 height 16
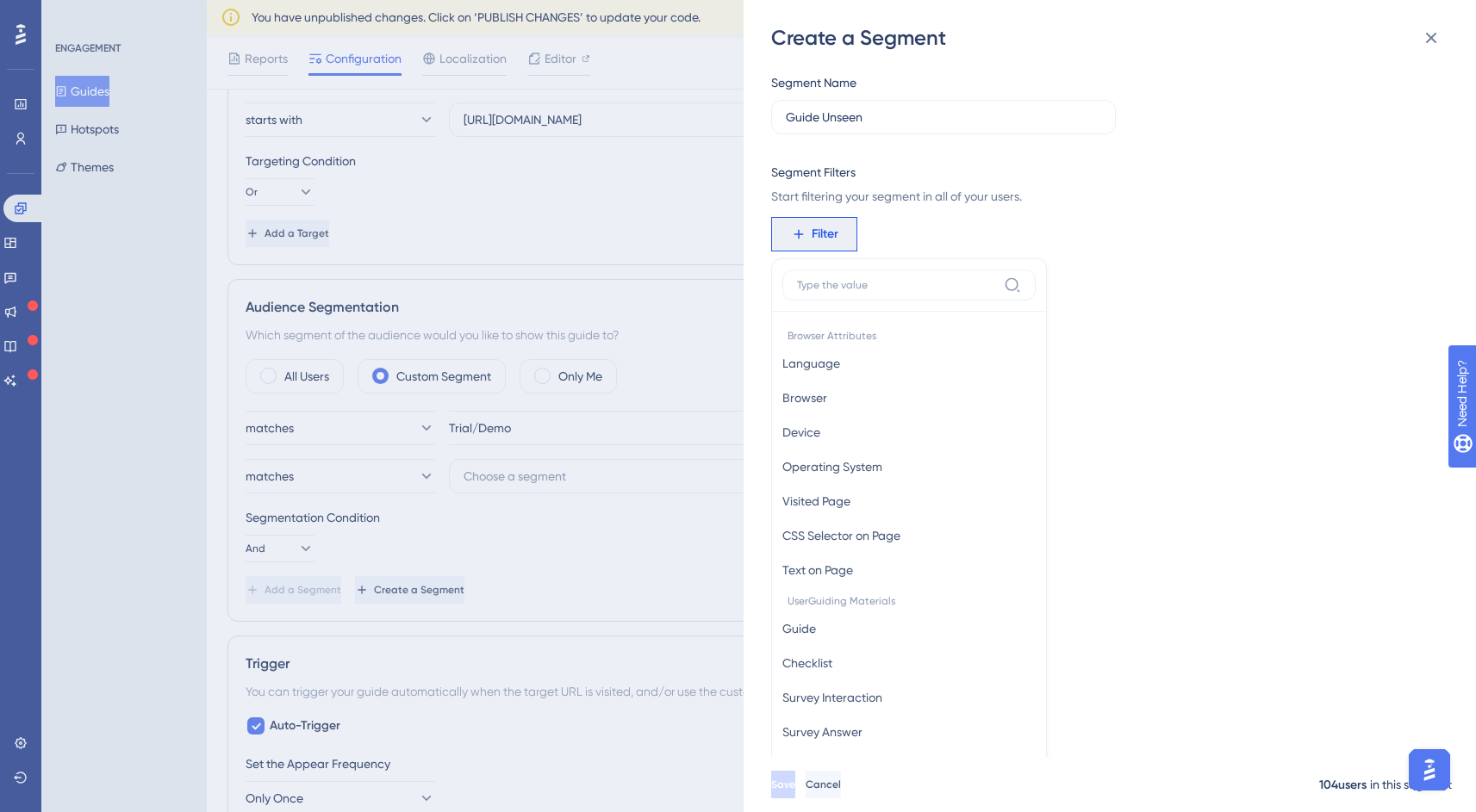
scroll to position [125, 0]
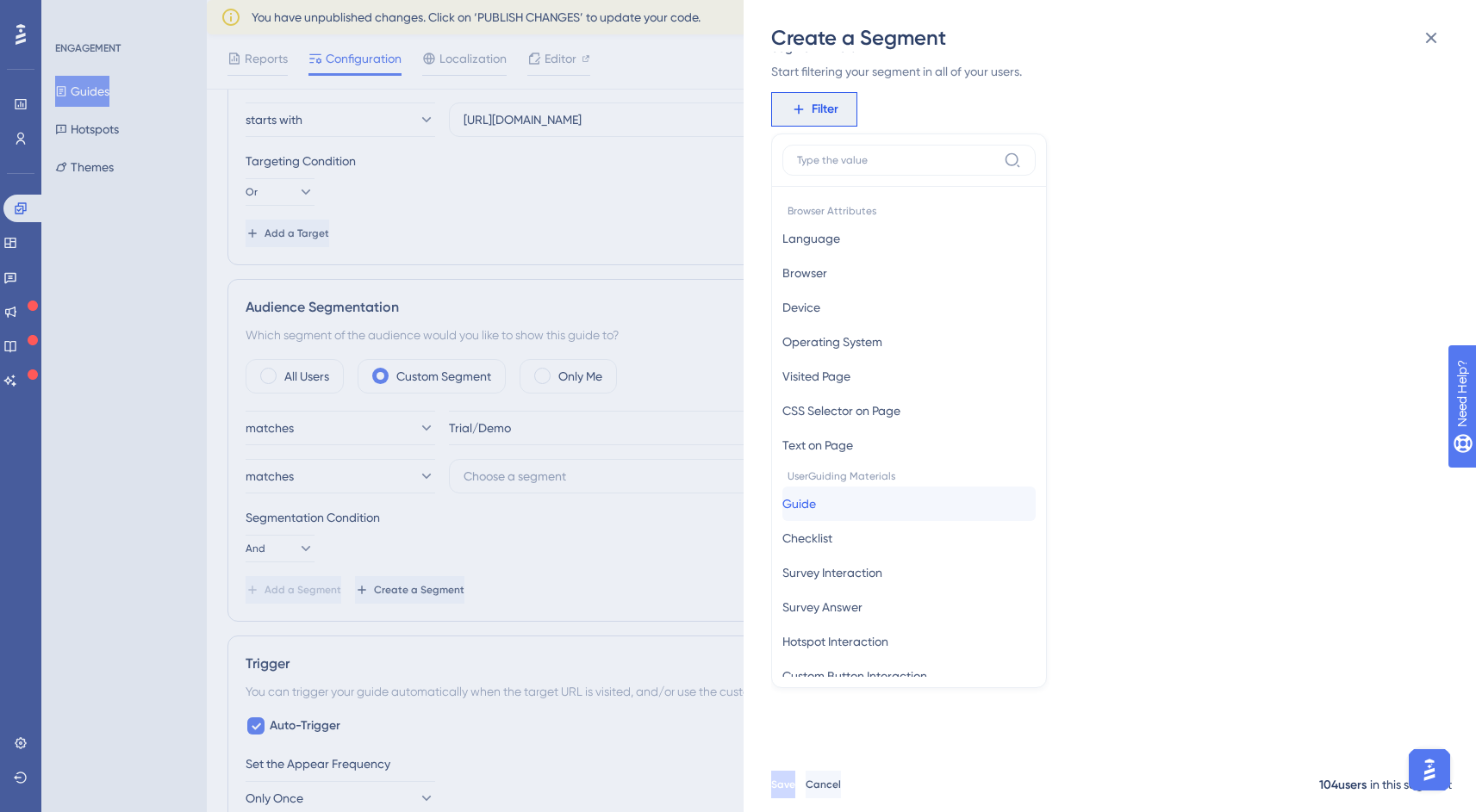
click at [852, 509] on button "Guide Guide" at bounding box center [909, 503] width 254 height 34
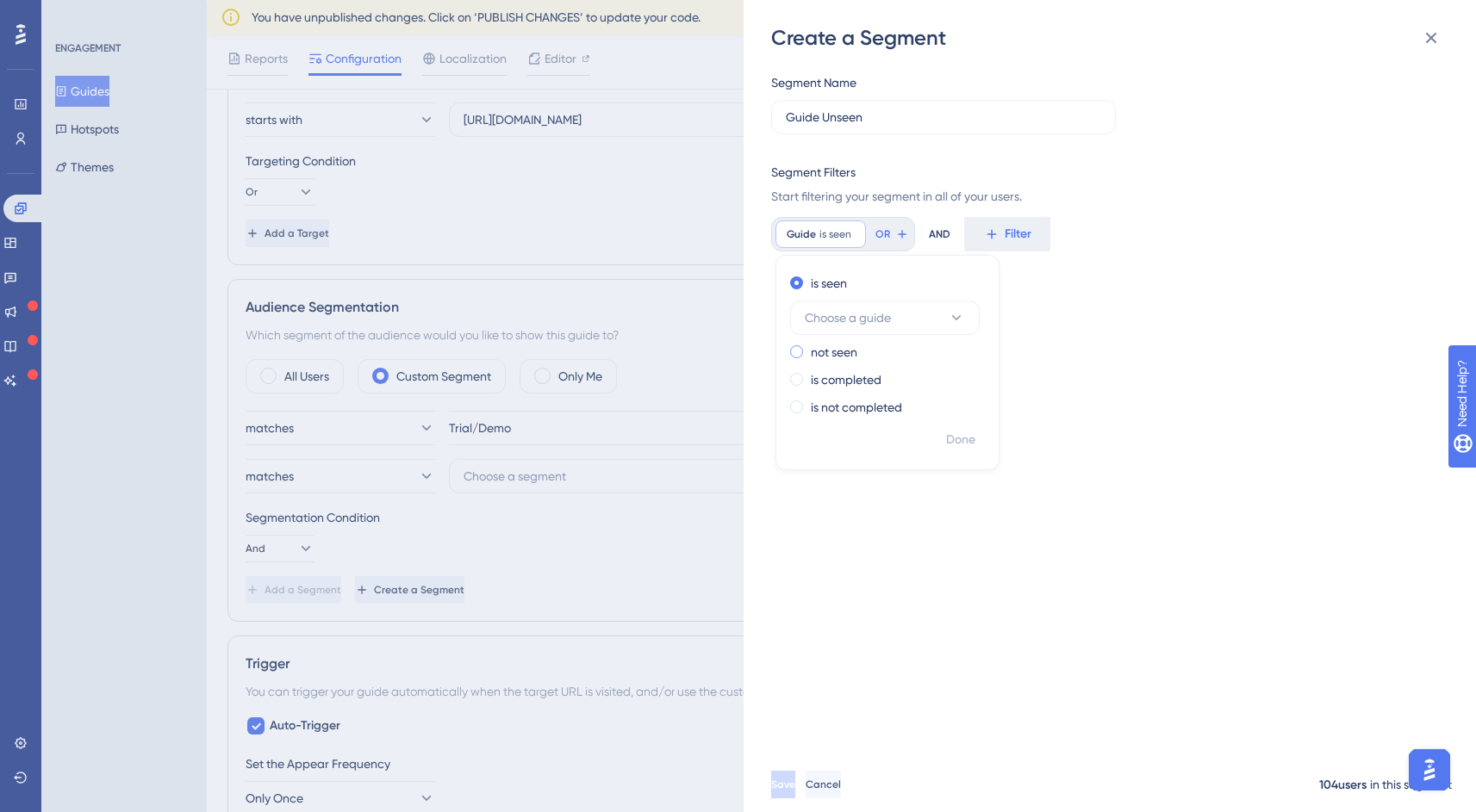
click at [834, 356] on label "not seen" at bounding box center [833, 352] width 46 height 21
click at [904, 355] on button "Choose a guide" at bounding box center [884, 345] width 190 height 34
click at [858, 484] on span "Distro Trial" at bounding box center [830, 485] width 58 height 21
click at [970, 441] on span "Done" at bounding box center [961, 439] width 30 height 21
click at [798, 793] on button "Save" at bounding box center [785, 784] width 28 height 28
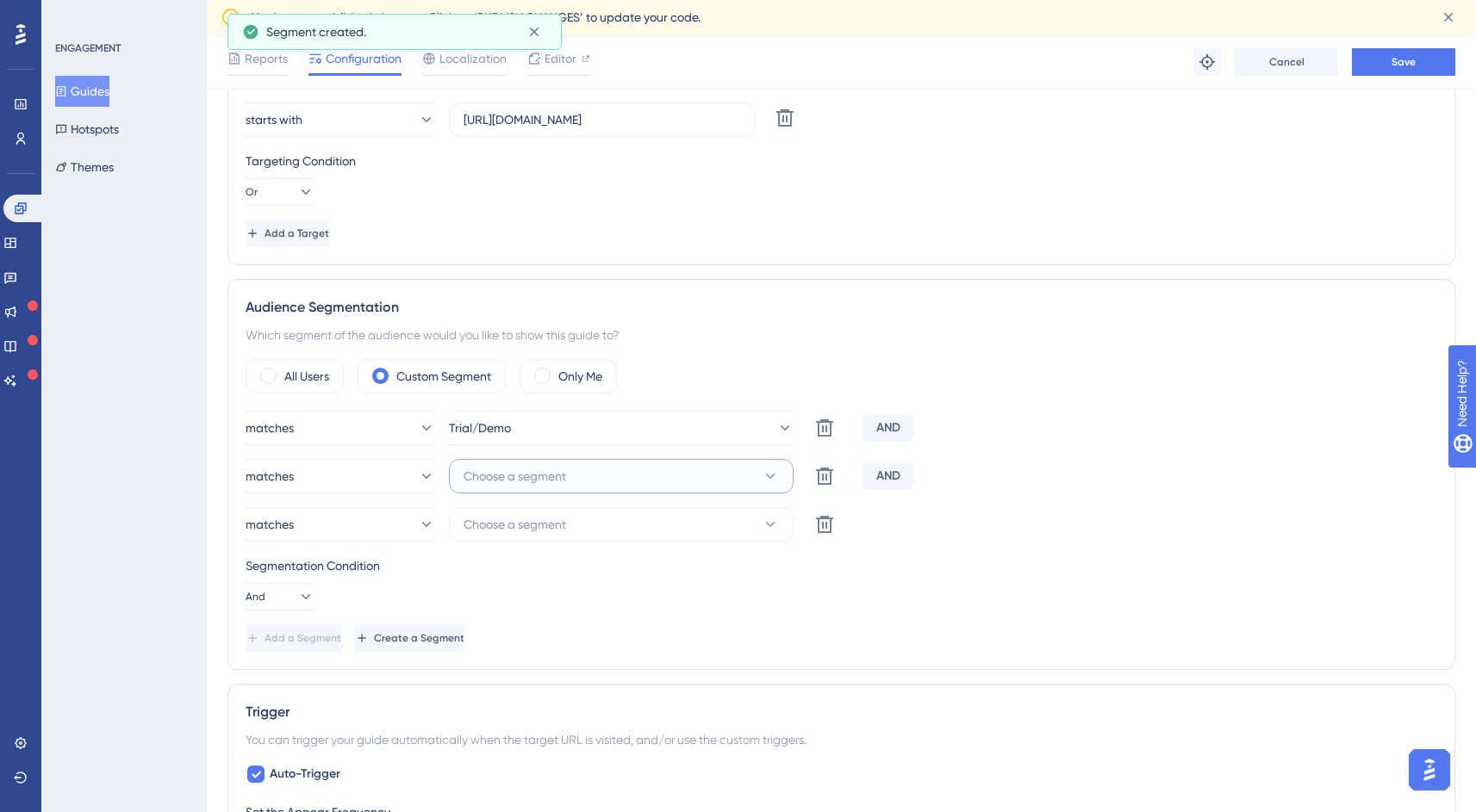
click at [524, 475] on span "Choose a segment" at bounding box center [514, 476] width 102 height 21
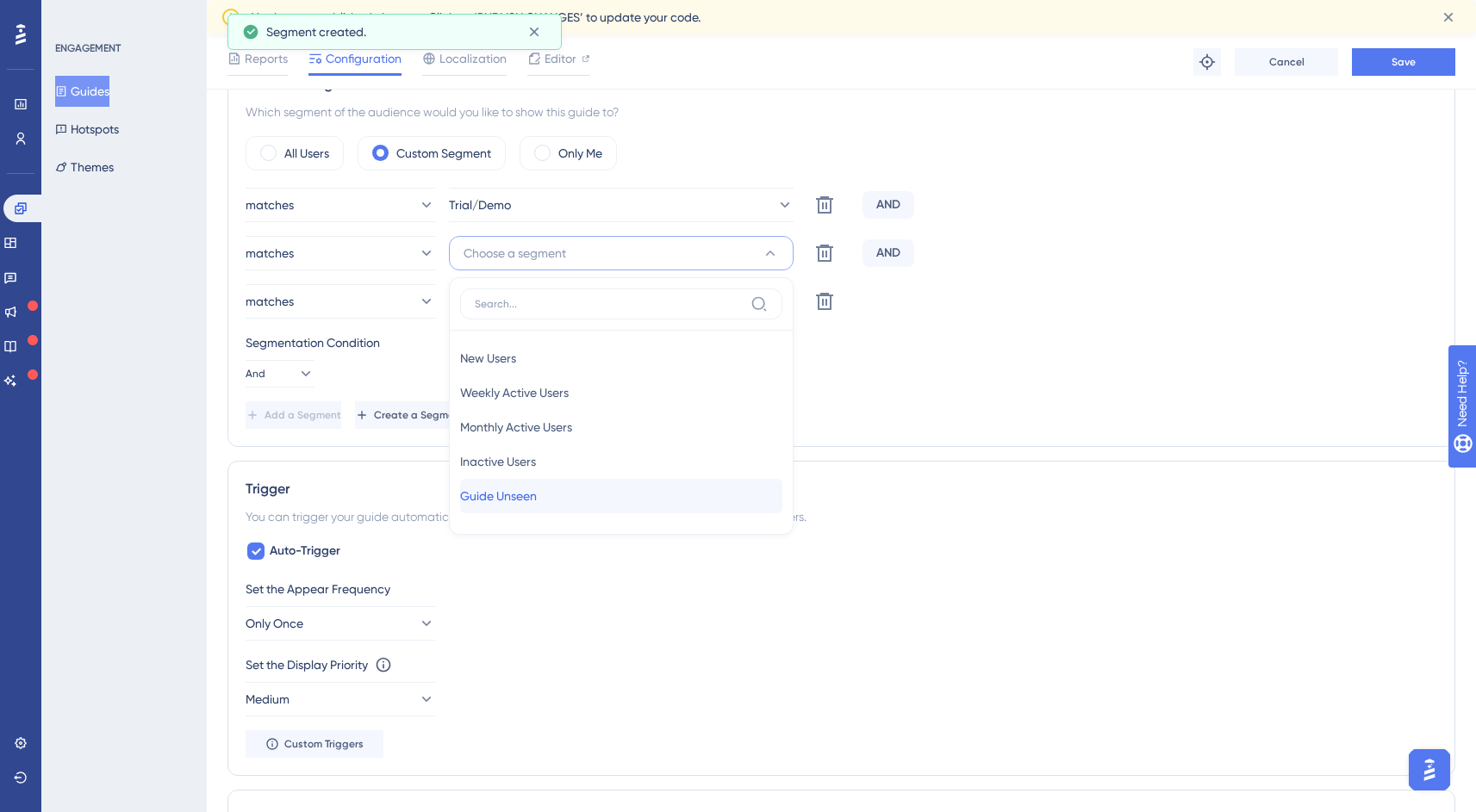
click at [529, 493] on span "Guide Unseen" at bounding box center [499, 495] width 77 height 21
click at [948, 392] on div "matches Trial/Demo Delete AND matches Guide Unseen Delete AND matches Choose a …" at bounding box center [842, 308] width 1192 height 241
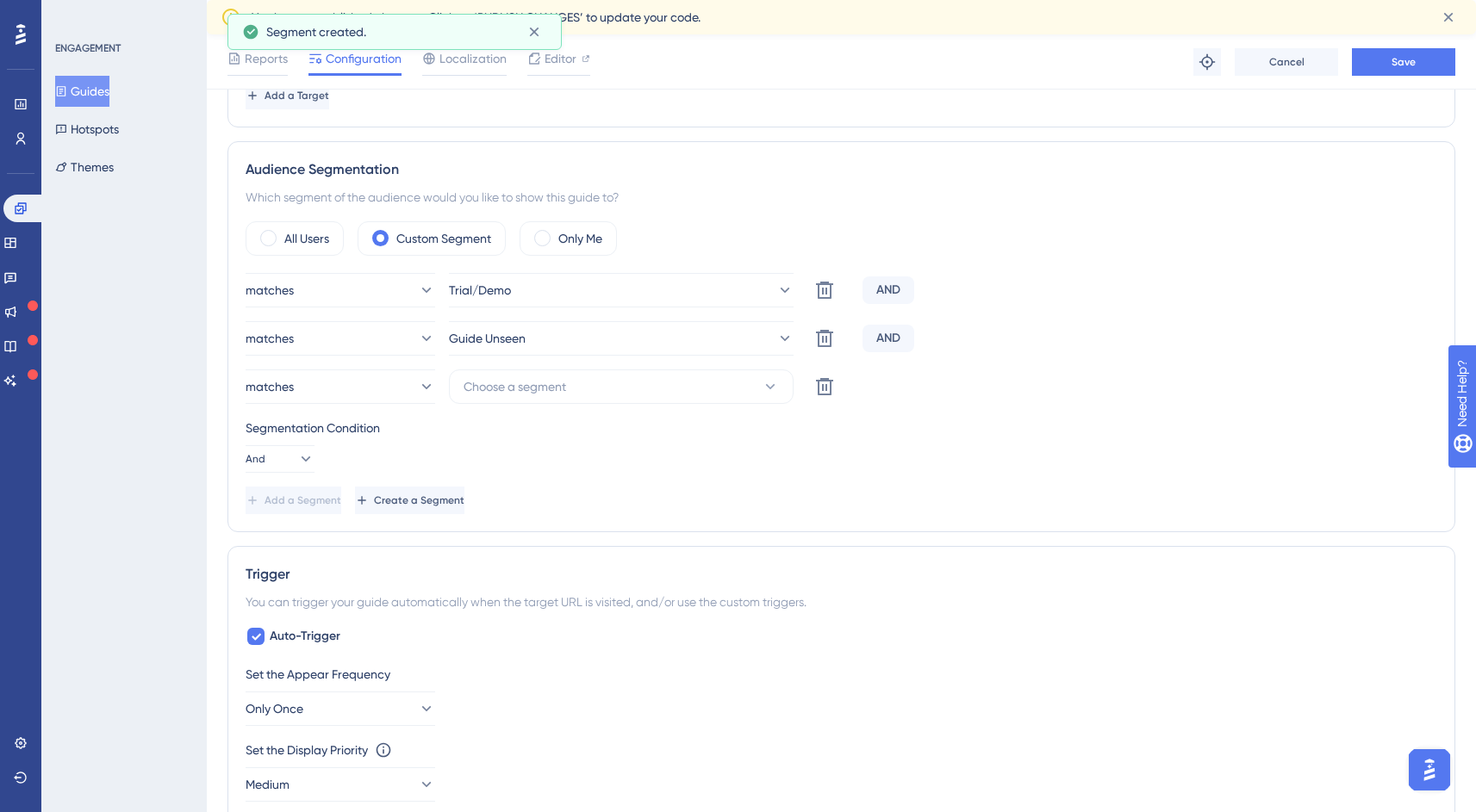
scroll to position [638, 0]
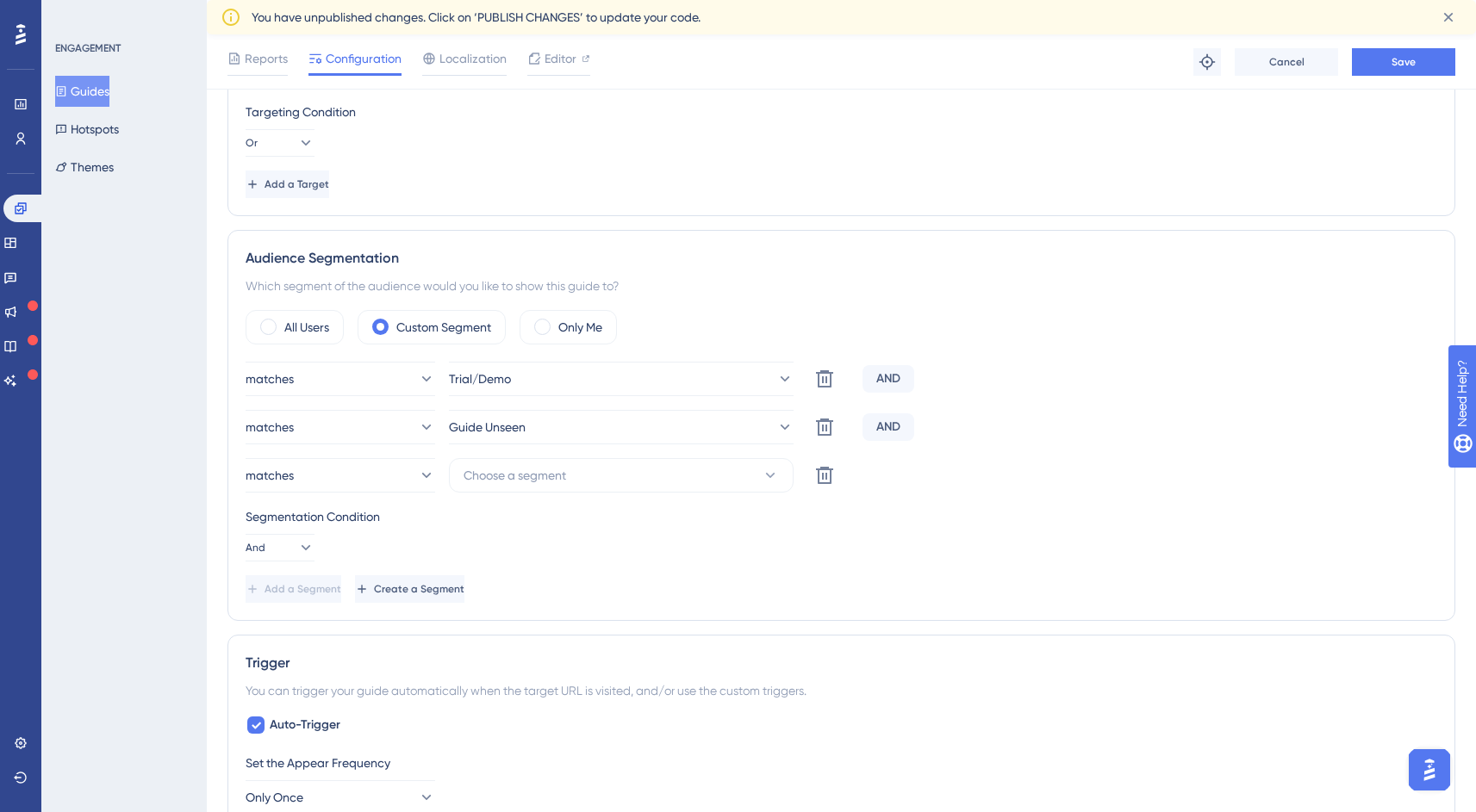
click at [1024, 424] on div "matches Guide Unseen Delete AND" at bounding box center [842, 427] width 1192 height 34
click at [1403, 65] on span "Save" at bounding box center [1403, 62] width 25 height 14
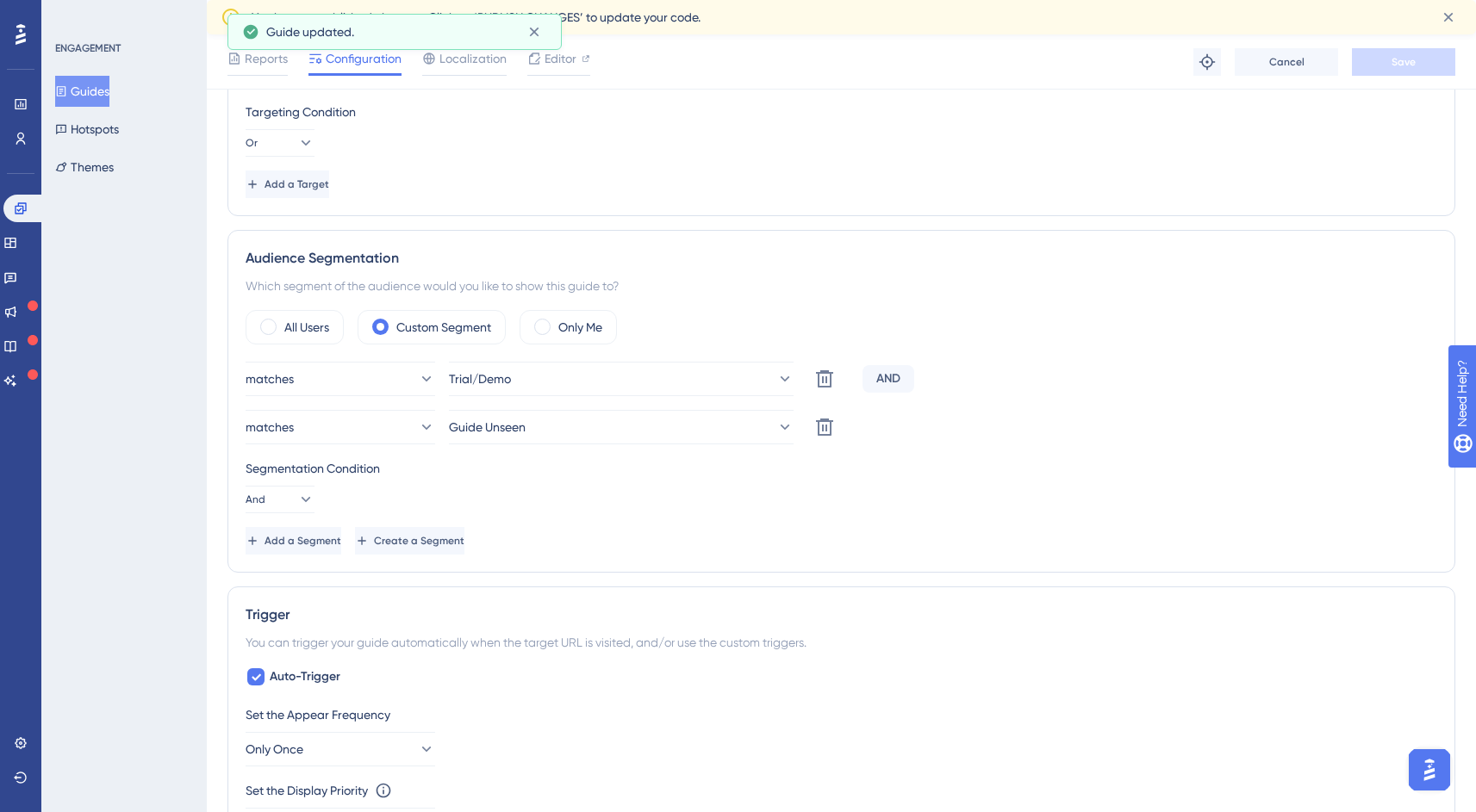
click at [1003, 524] on div "matches Trial/Demo Delete AND matches Guide Unseen Delete Segmentation Conditio…" at bounding box center [842, 458] width 1192 height 193
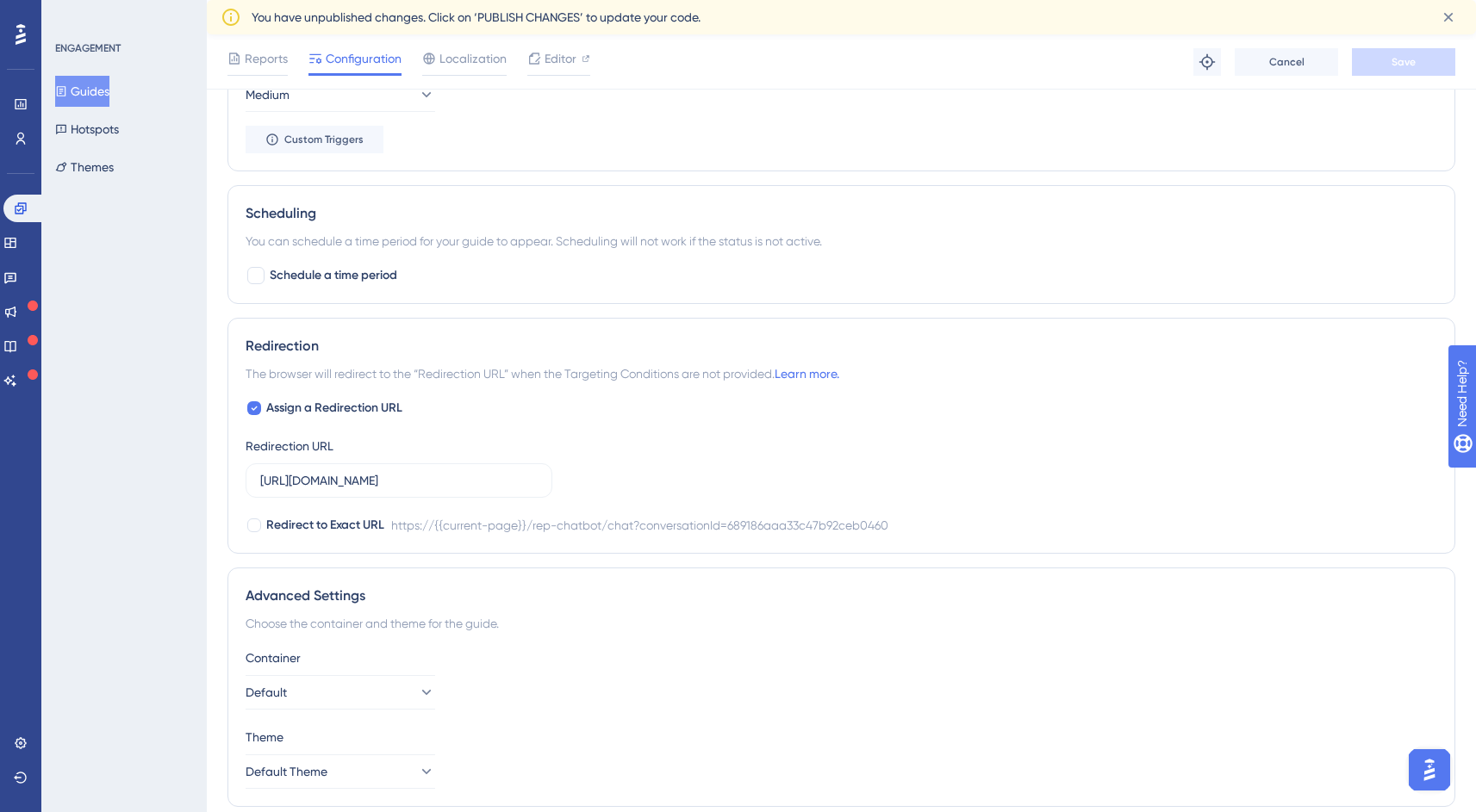
scroll to position [1432, 13]
